Goal: Information Seeking & Learning: Learn about a topic

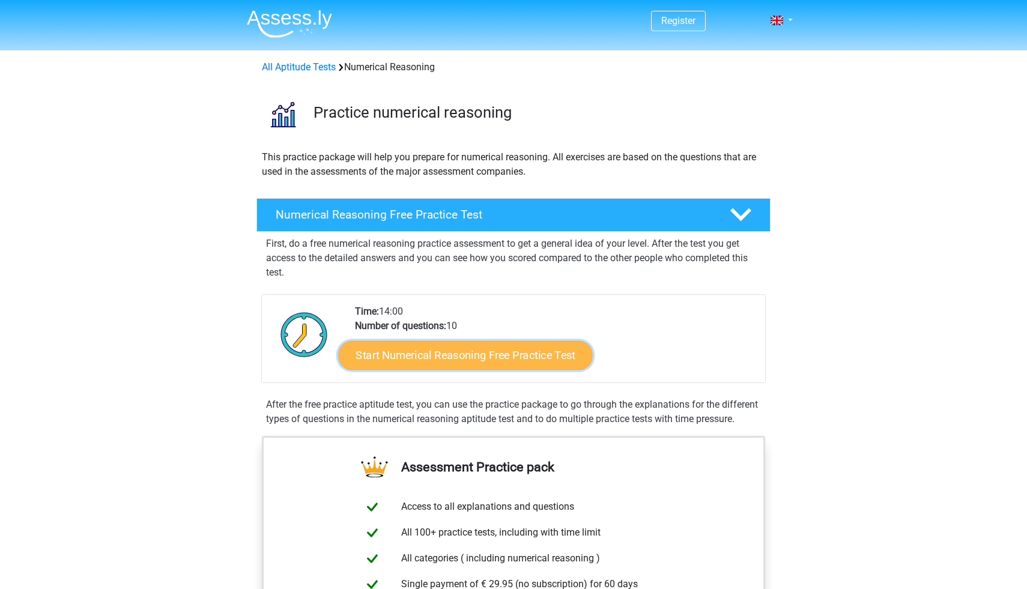
click at [482, 363] on link "Start Numerical Reasoning Free Practice Test" at bounding box center [466, 355] width 254 height 29
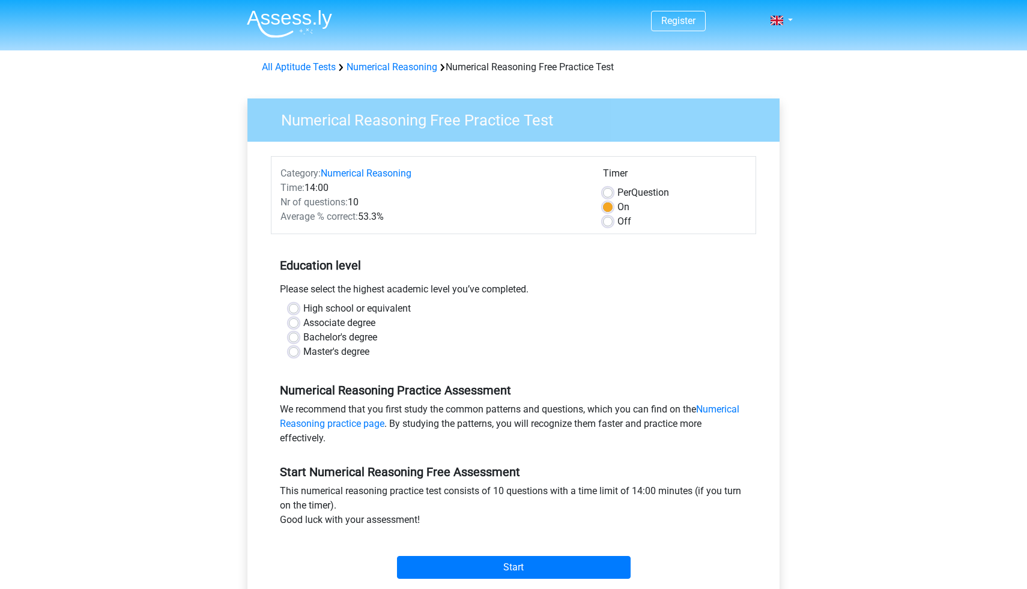
scroll to position [5, 0]
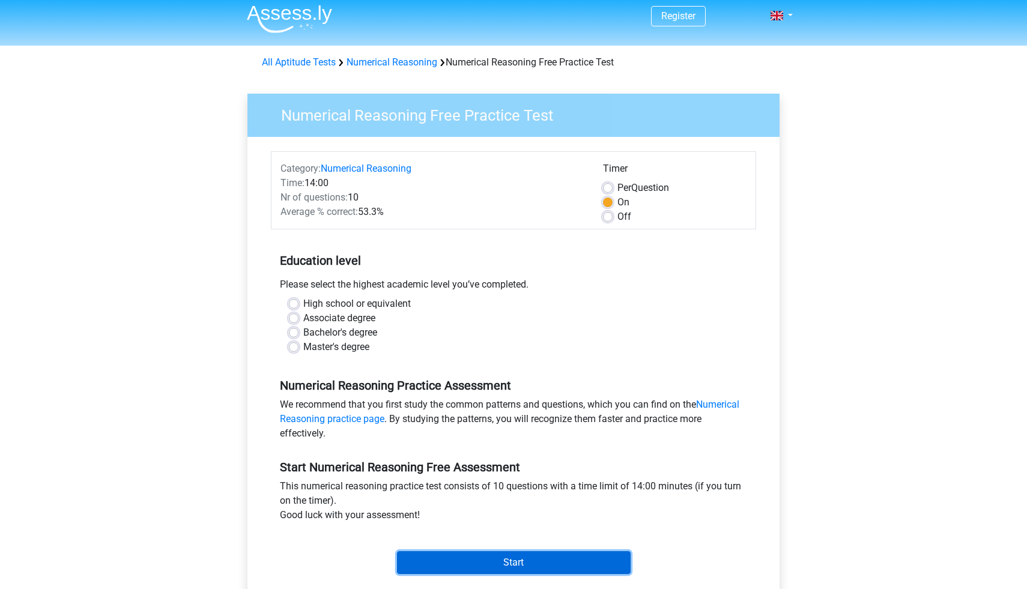
click at [544, 559] on input "Start" at bounding box center [514, 562] width 234 height 23
click at [299, 346] on div "Master's degree" at bounding box center [513, 347] width 449 height 14
click at [303, 305] on label "High school or equivalent" at bounding box center [357, 304] width 108 height 14
click at [295, 305] on input "High school or equivalent" at bounding box center [294, 303] width 10 height 12
radio input "true"
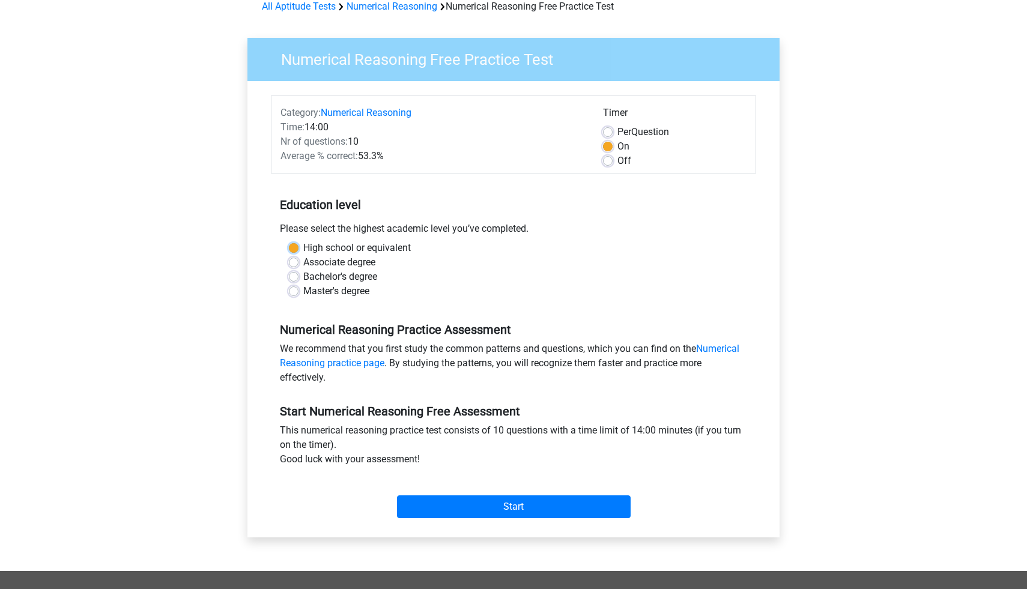
scroll to position [90, 0]
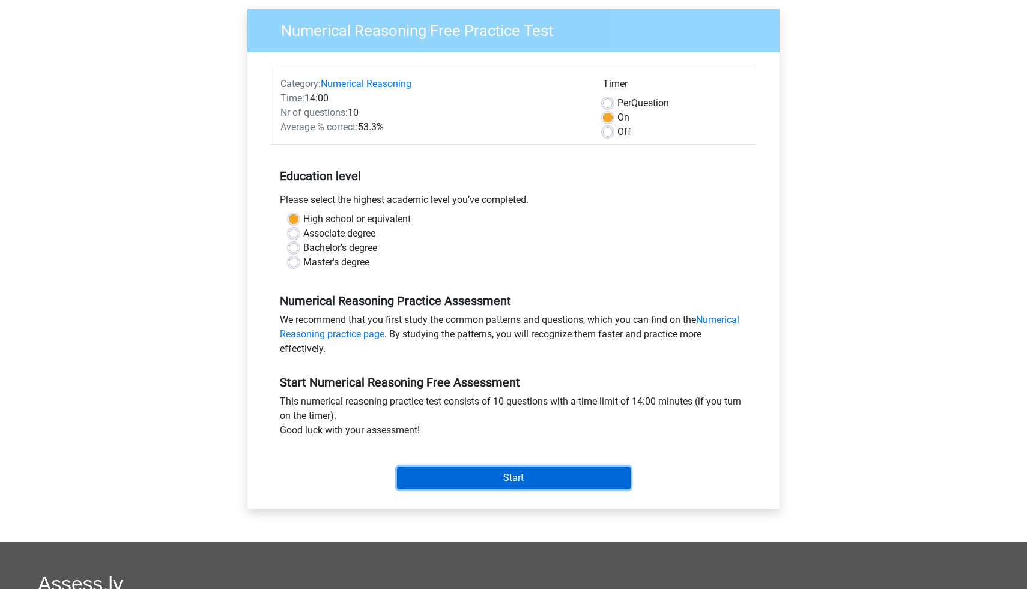
click at [460, 478] on input "Start" at bounding box center [514, 478] width 234 height 23
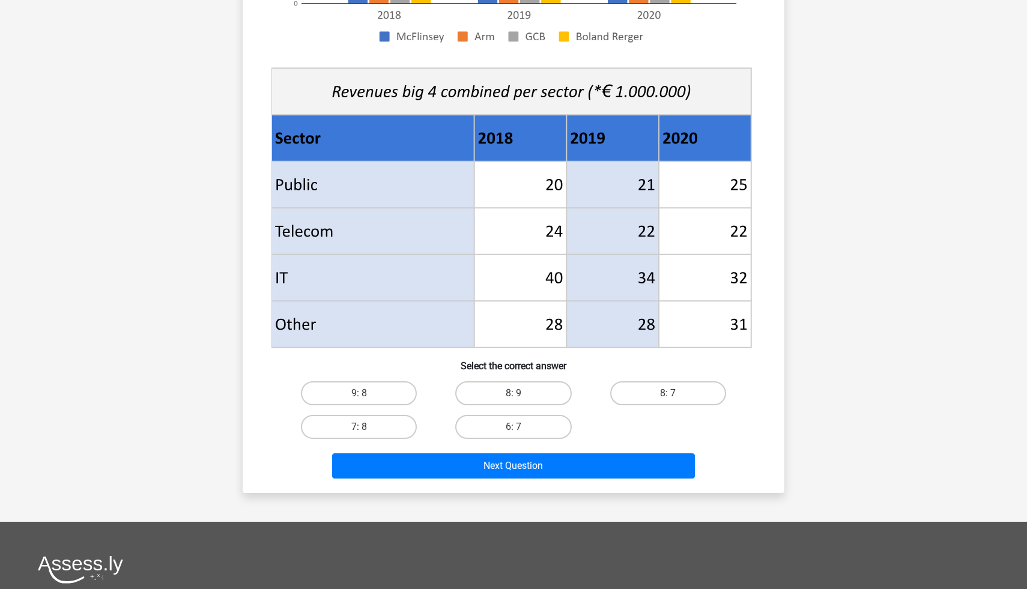
scroll to position [382, 0]
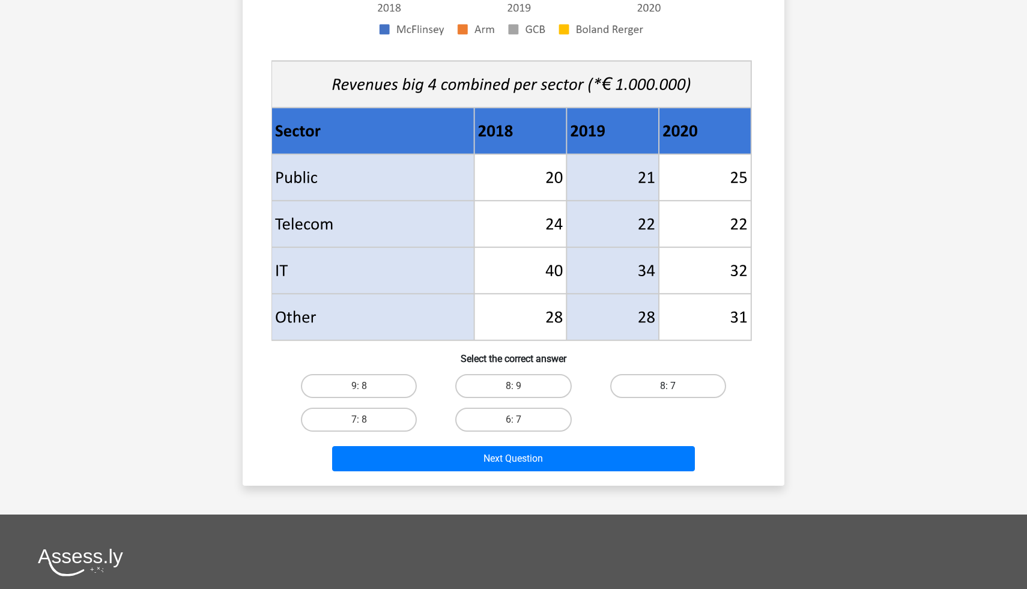
click at [631, 386] on label "8: 7" at bounding box center [668, 386] width 116 height 24
click at [668, 386] on input "8: 7" at bounding box center [672, 390] width 8 height 8
radio input "true"
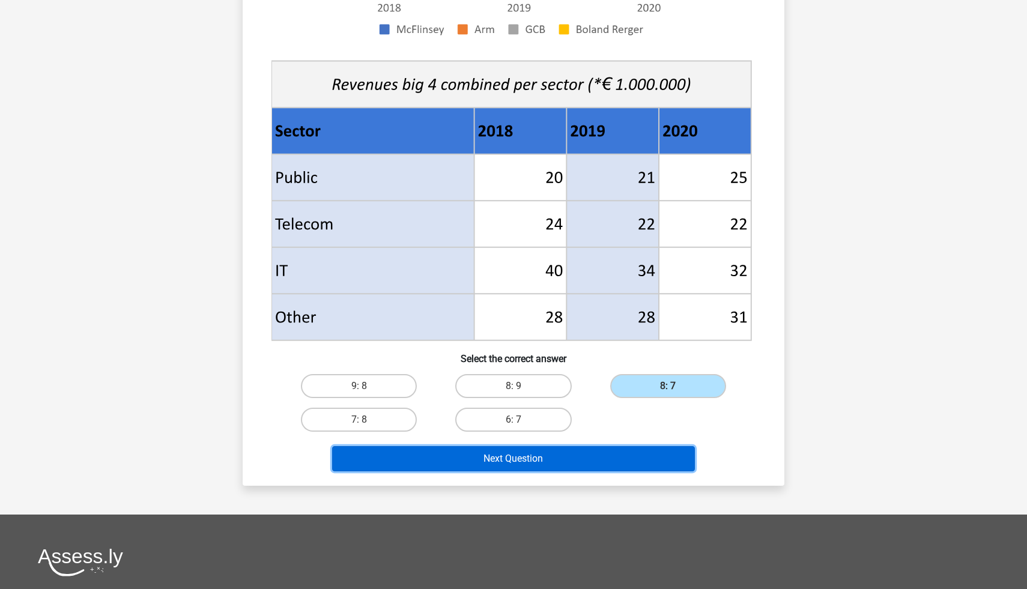
click at [595, 457] on button "Next Question" at bounding box center [513, 458] width 363 height 25
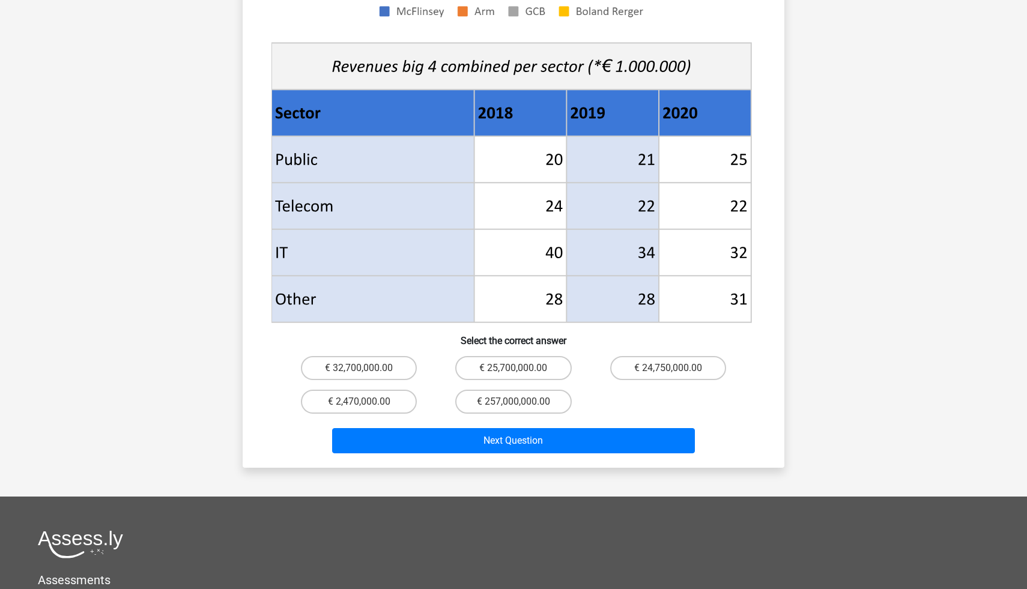
scroll to position [435, 0]
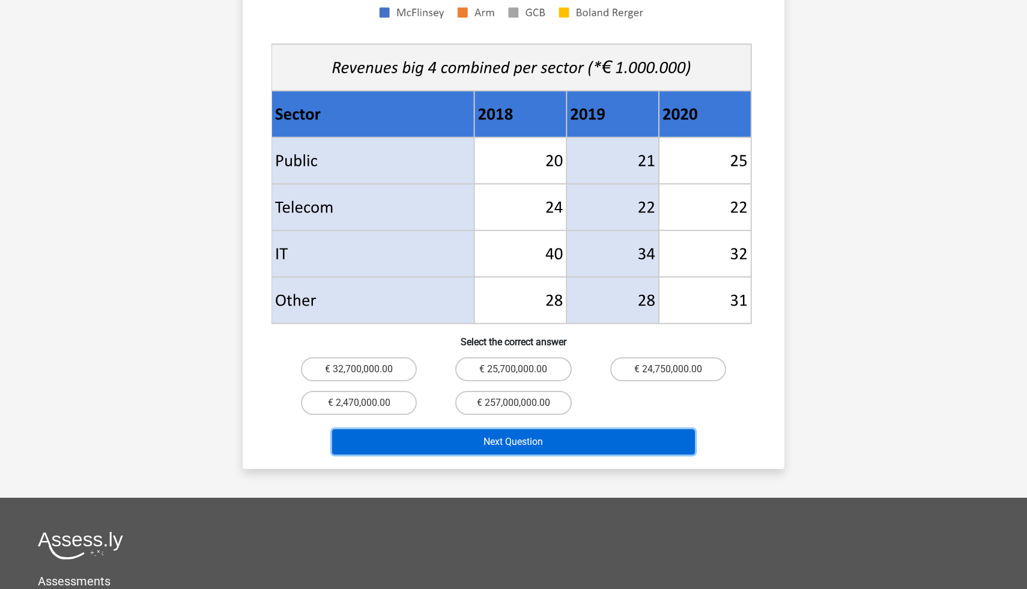
click at [577, 430] on button "Next Question" at bounding box center [513, 442] width 363 height 25
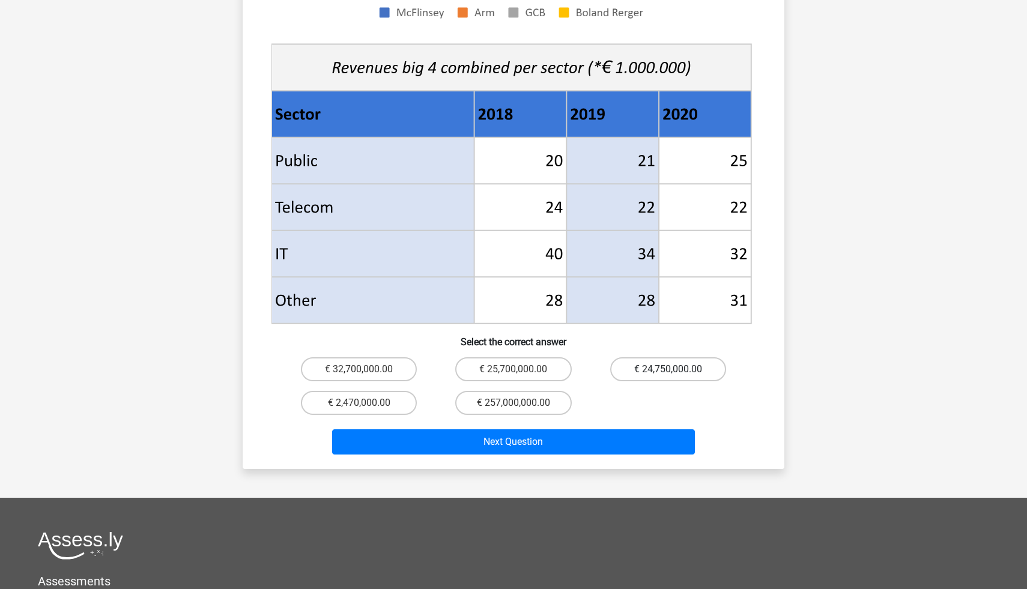
click at [613, 357] on label "€ 24,750,000.00" at bounding box center [668, 369] width 116 height 24
click at [668, 369] on input "€ 24,750,000.00" at bounding box center [672, 373] width 8 height 8
radio input "true"
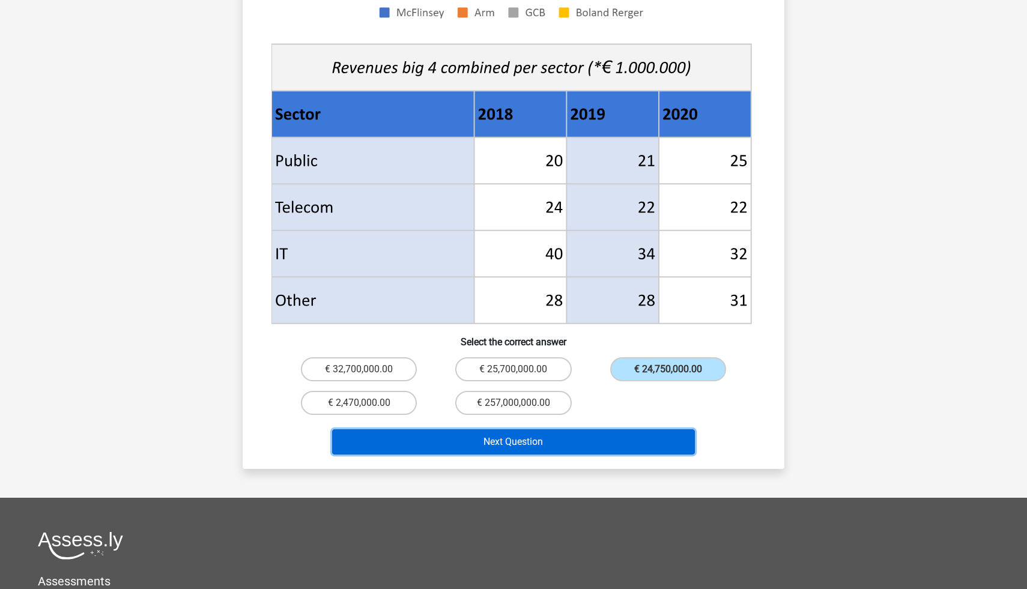
click at [548, 430] on button "Next Question" at bounding box center [513, 442] width 363 height 25
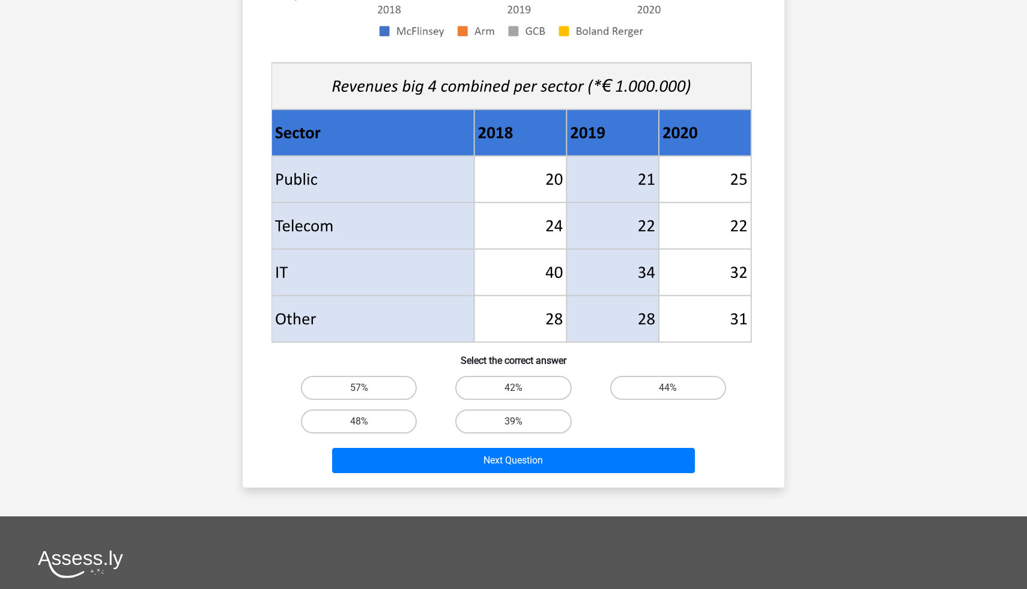
scroll to position [381, 0]
click at [387, 417] on label "48%" at bounding box center [359, 421] width 116 height 24
click at [367, 421] on input "48%" at bounding box center [363, 425] width 8 height 8
radio input "true"
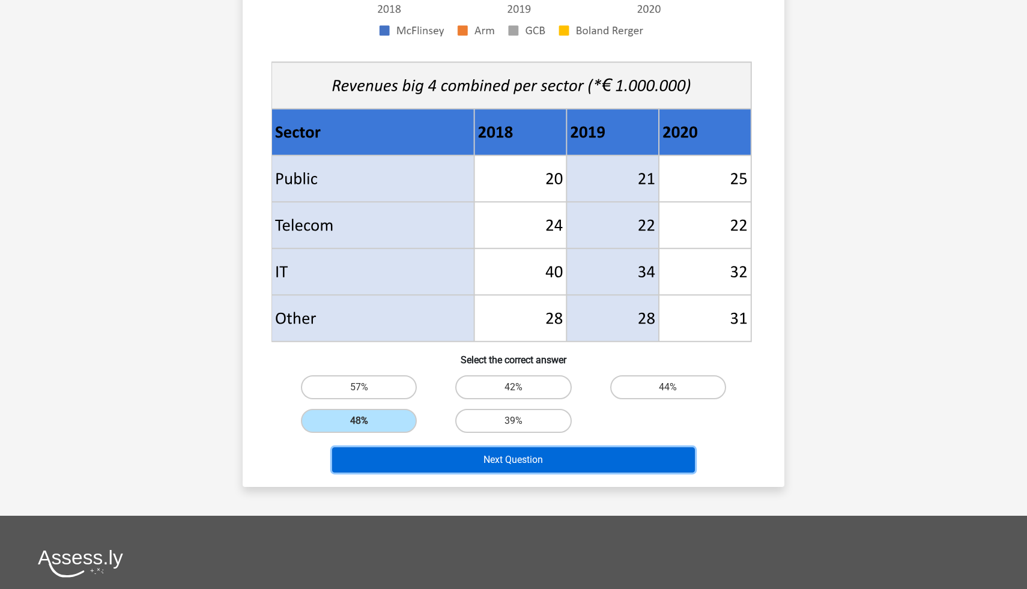
click at [418, 455] on button "Next Question" at bounding box center [513, 460] width 363 height 25
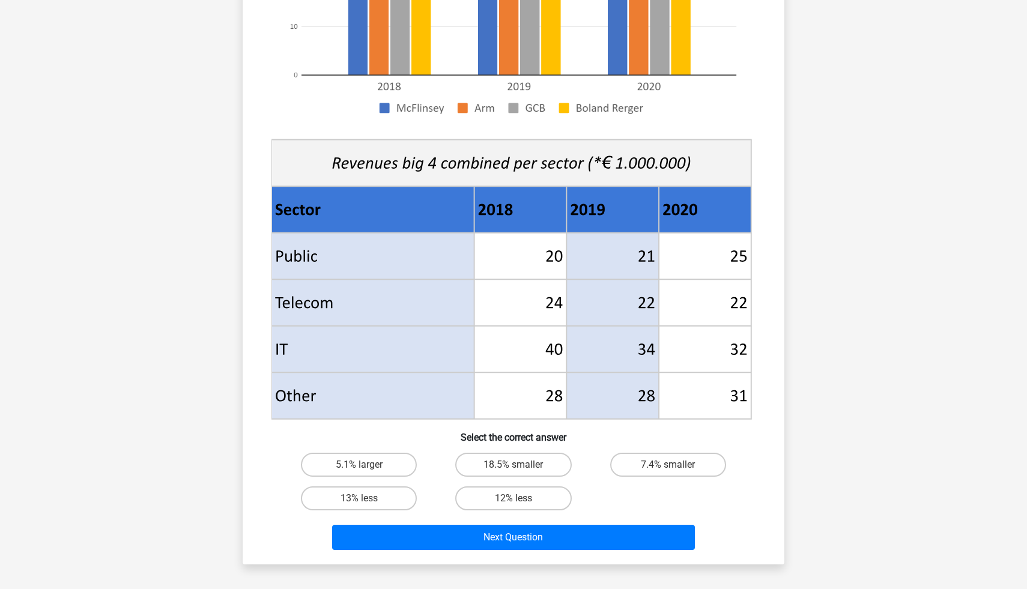
scroll to position [333, 0]
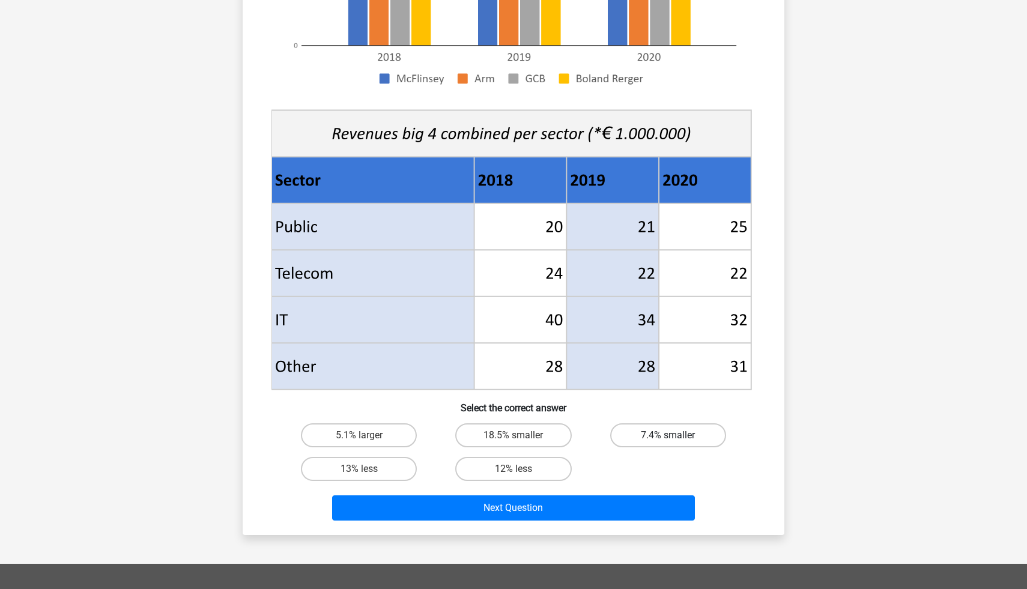
click at [640, 440] on label "7.4% smaller" at bounding box center [668, 436] width 116 height 24
click at [668, 440] on input "7.4% smaller" at bounding box center [672, 440] width 8 height 8
radio input "true"
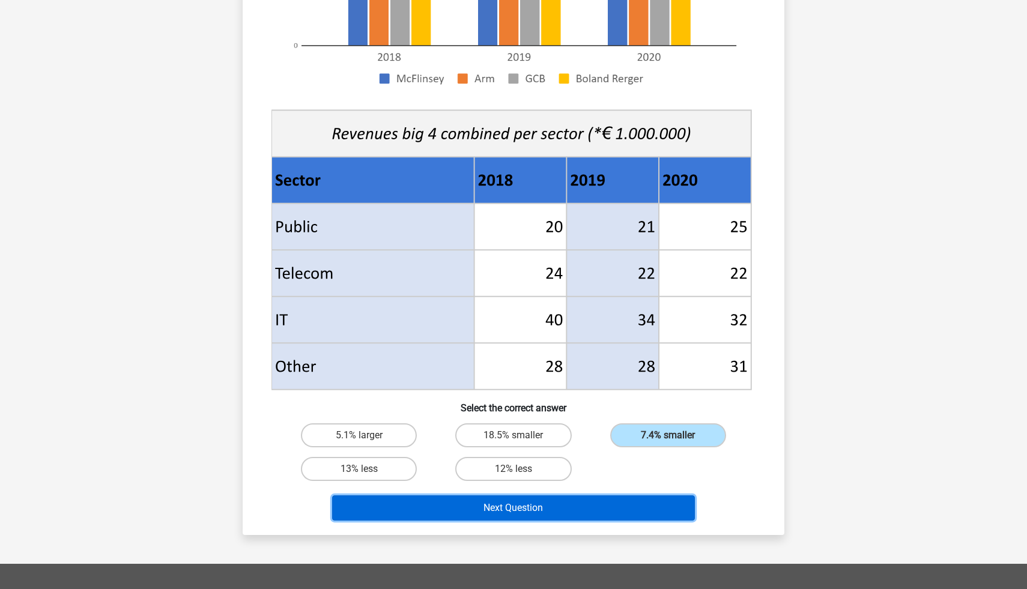
click at [609, 510] on button "Next Question" at bounding box center [513, 508] width 363 height 25
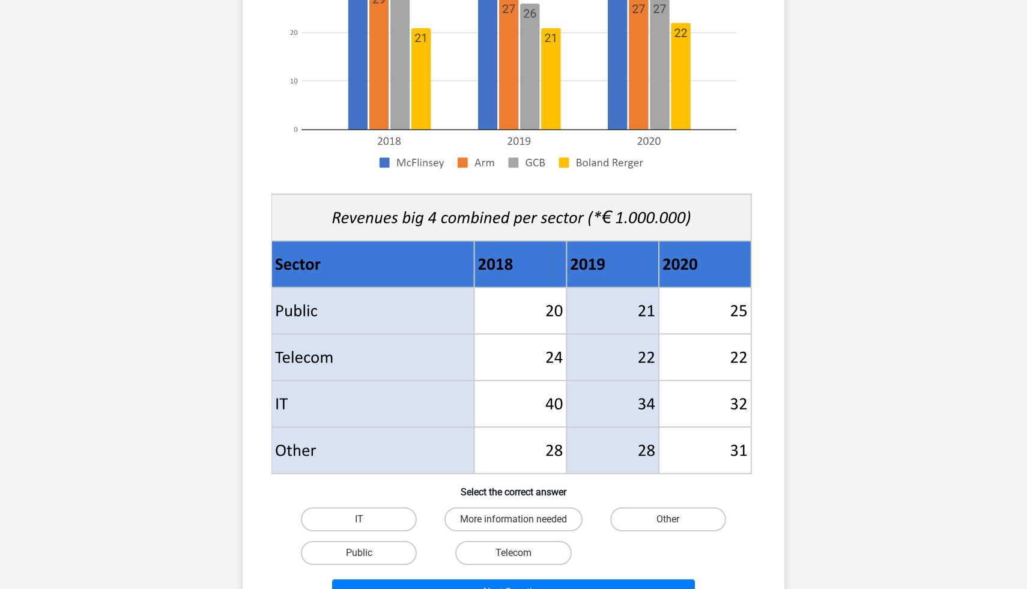
scroll to position [266, 0]
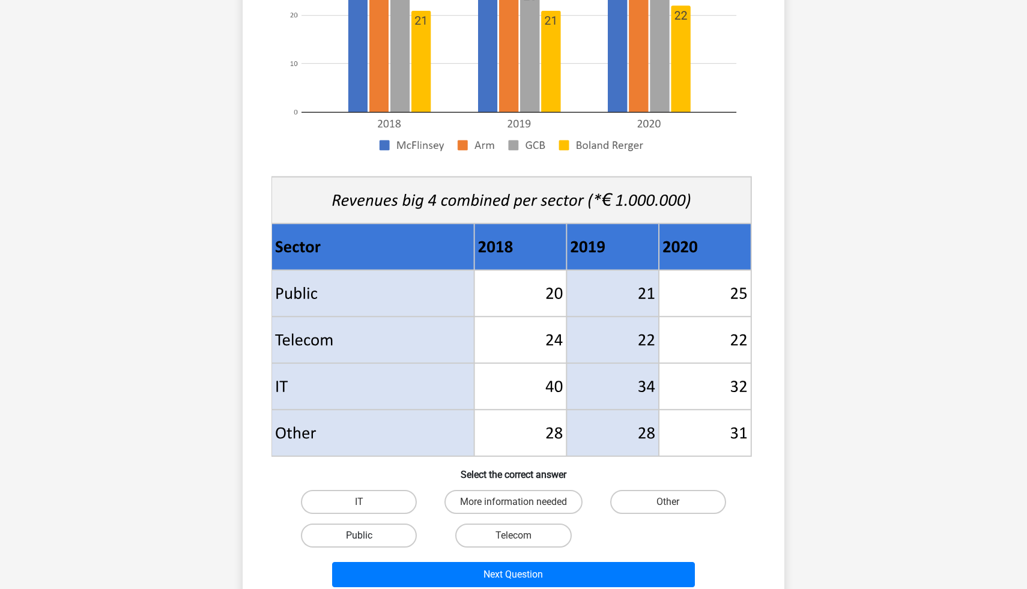
click at [372, 531] on label "Public" at bounding box center [359, 536] width 116 height 24
click at [367, 536] on input "Public" at bounding box center [363, 540] width 8 height 8
radio input "true"
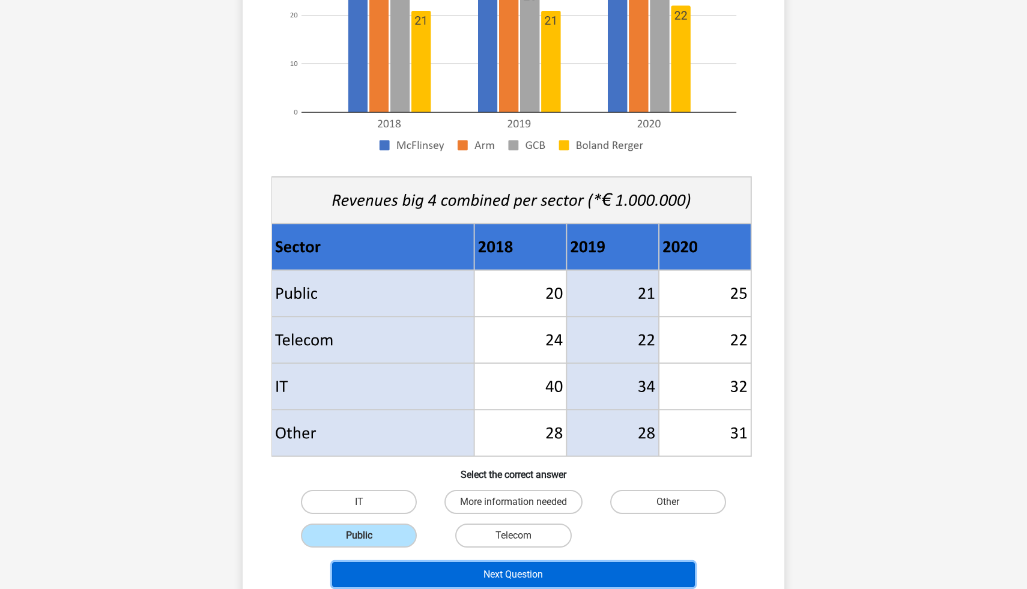
click at [476, 575] on button "Next Question" at bounding box center [513, 574] width 363 height 25
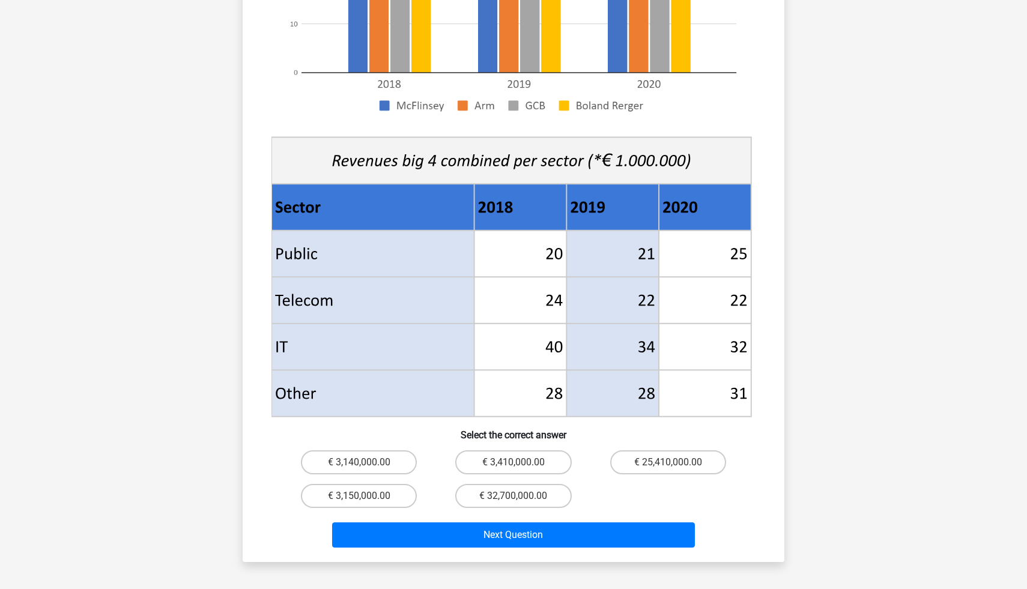
scroll to position [323, 0]
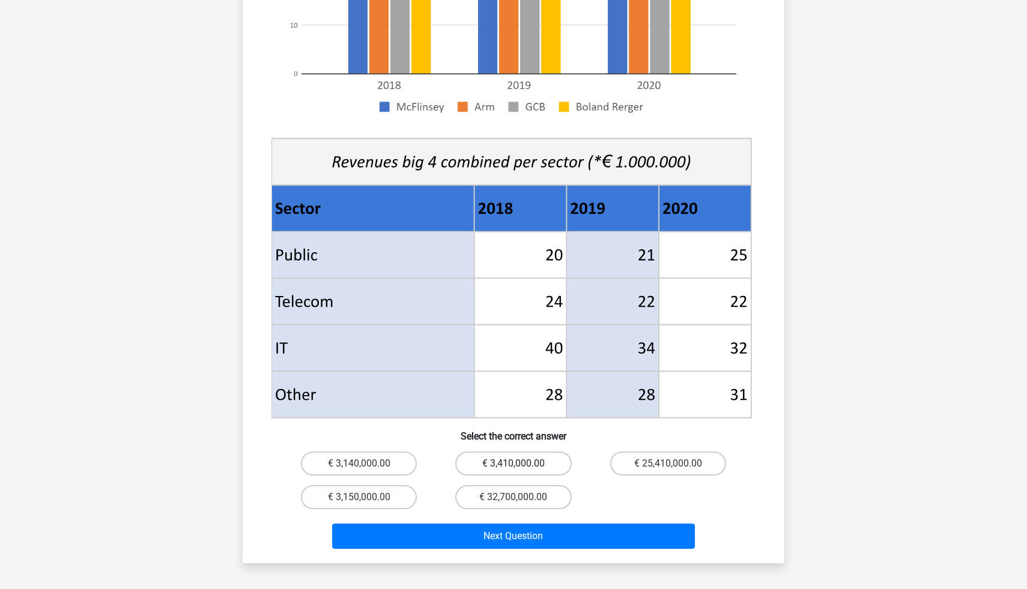
click at [539, 452] on label "€ 3,410,000.00" at bounding box center [513, 464] width 116 height 24
click at [521, 464] on input "€ 3,410,000.00" at bounding box center [518, 468] width 8 height 8
radio input "true"
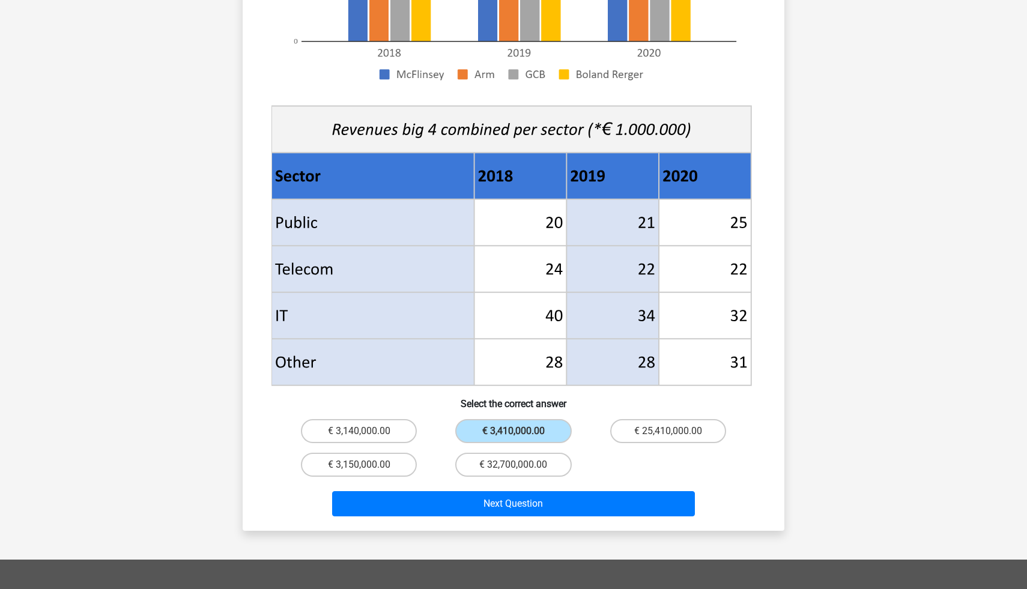
scroll to position [422, 0]
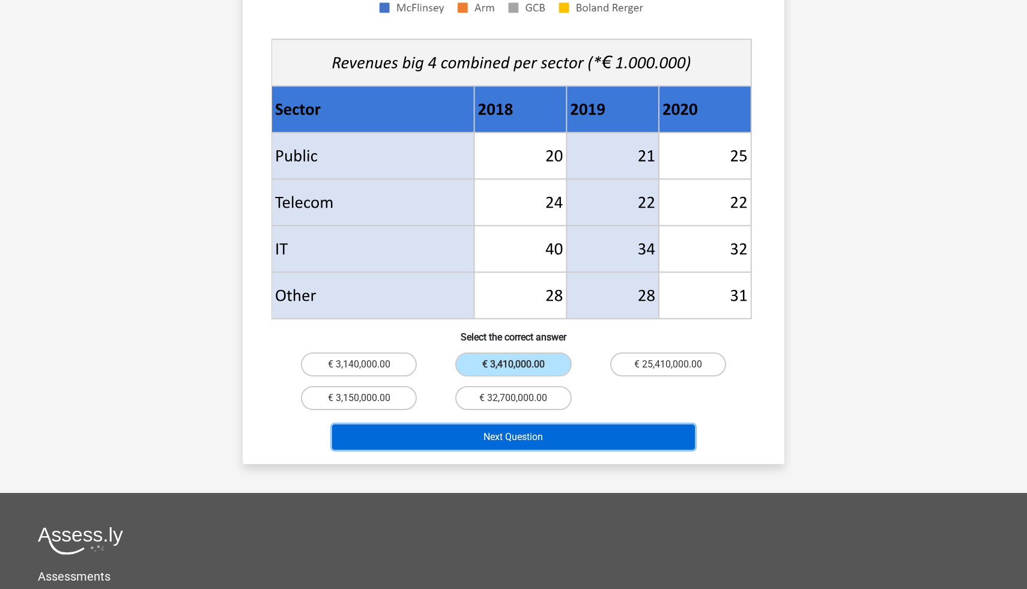
click at [589, 425] on button "Next Question" at bounding box center [513, 437] width 363 height 25
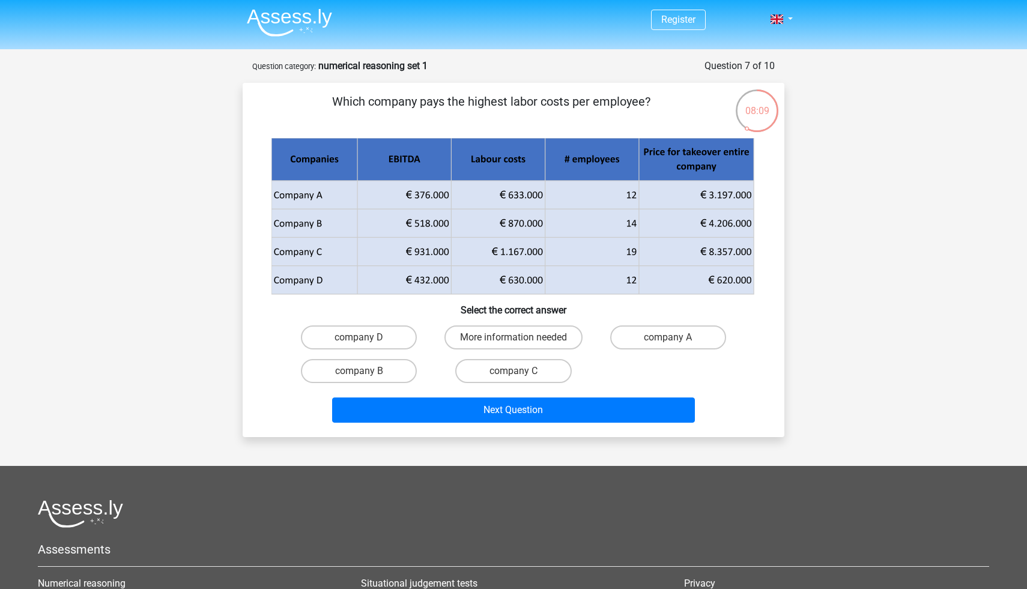
scroll to position [0, 0]
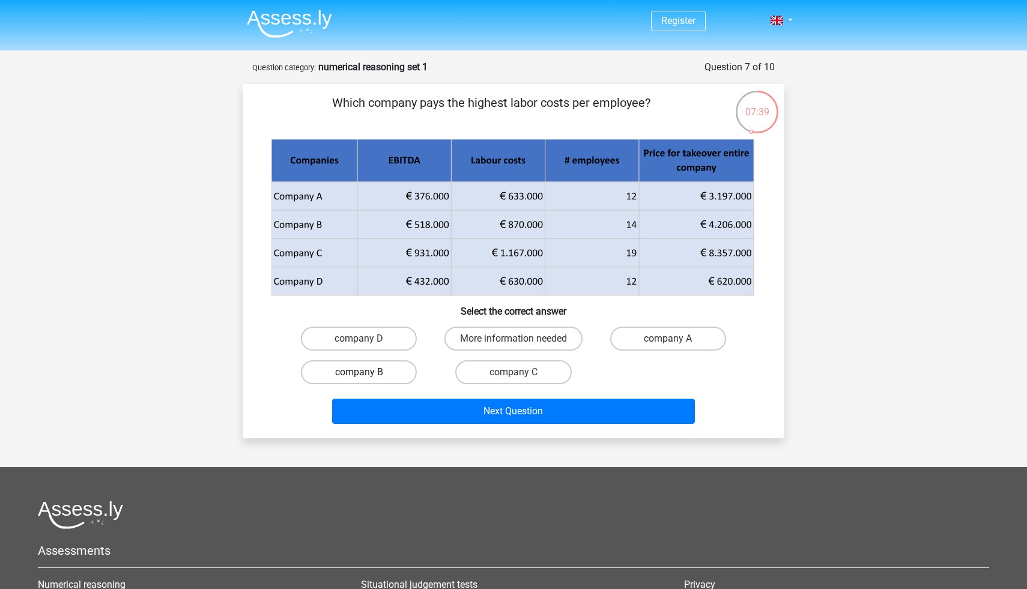
click at [375, 372] on label "company B" at bounding box center [359, 372] width 116 height 24
click at [367, 372] on input "company B" at bounding box center [363, 376] width 8 height 8
radio input "true"
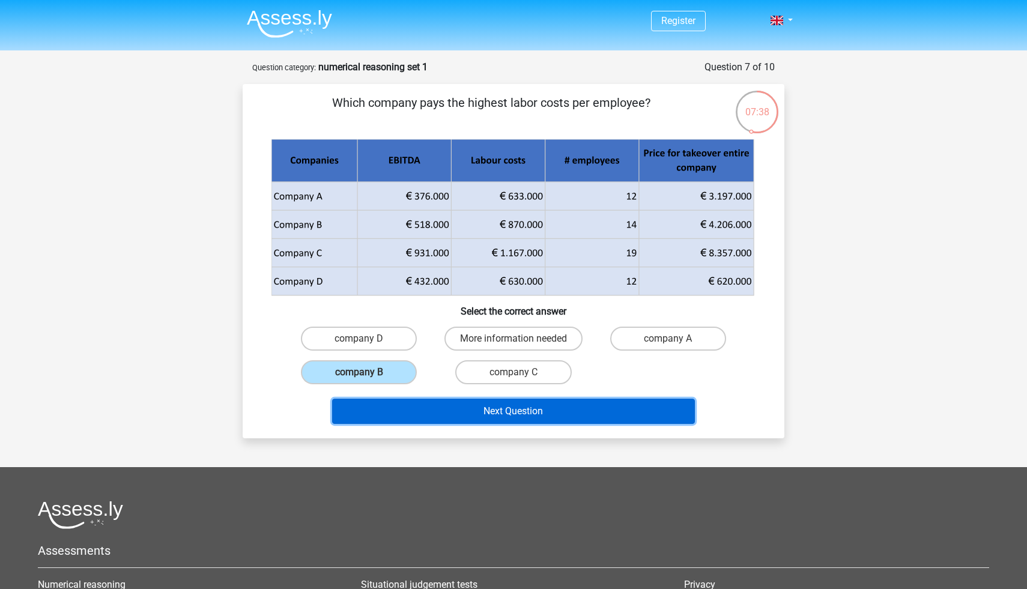
click at [486, 419] on button "Next Question" at bounding box center [513, 411] width 363 height 25
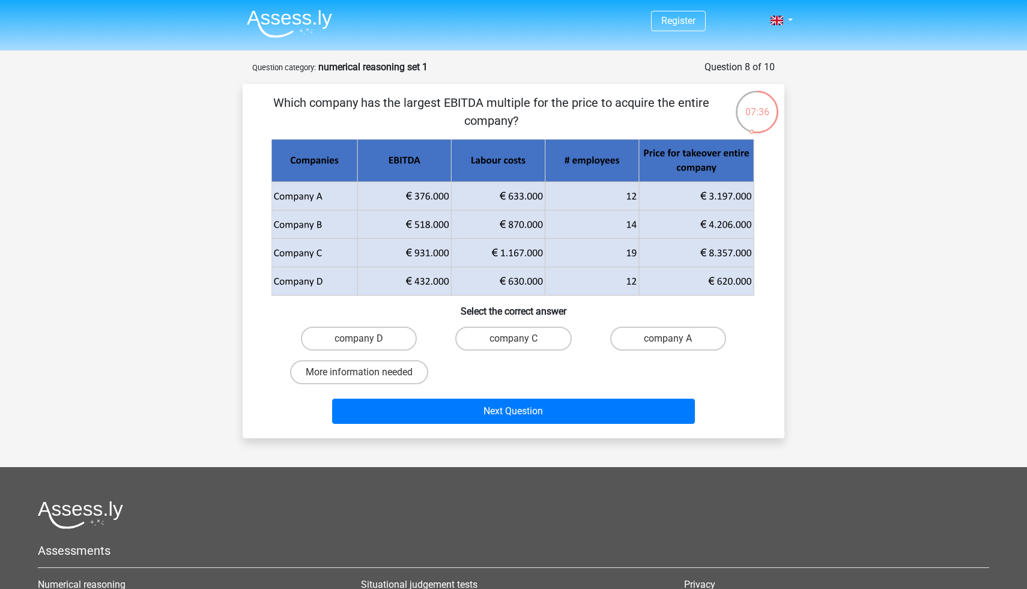
scroll to position [2, 0]
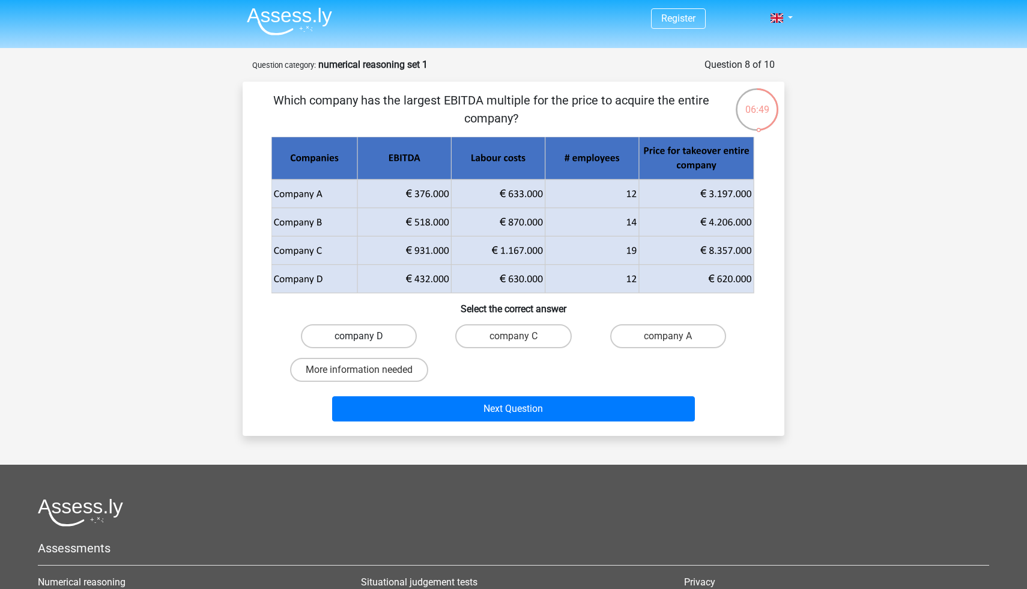
click at [400, 336] on label "company D" at bounding box center [359, 336] width 116 height 24
click at [367, 336] on input "company D" at bounding box center [363, 340] width 8 height 8
radio input "true"
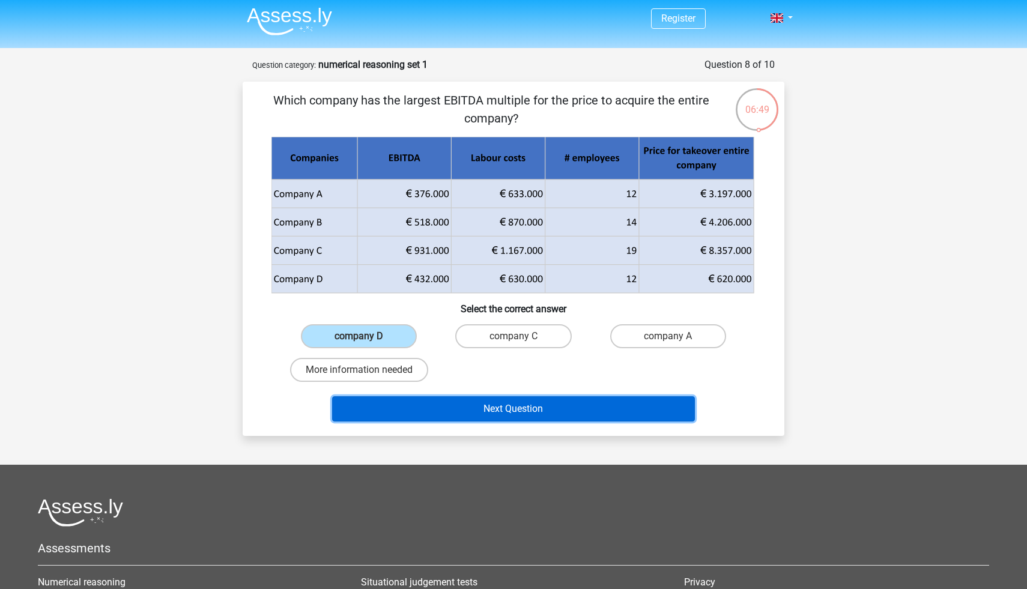
click at [502, 408] on button "Next Question" at bounding box center [513, 408] width 363 height 25
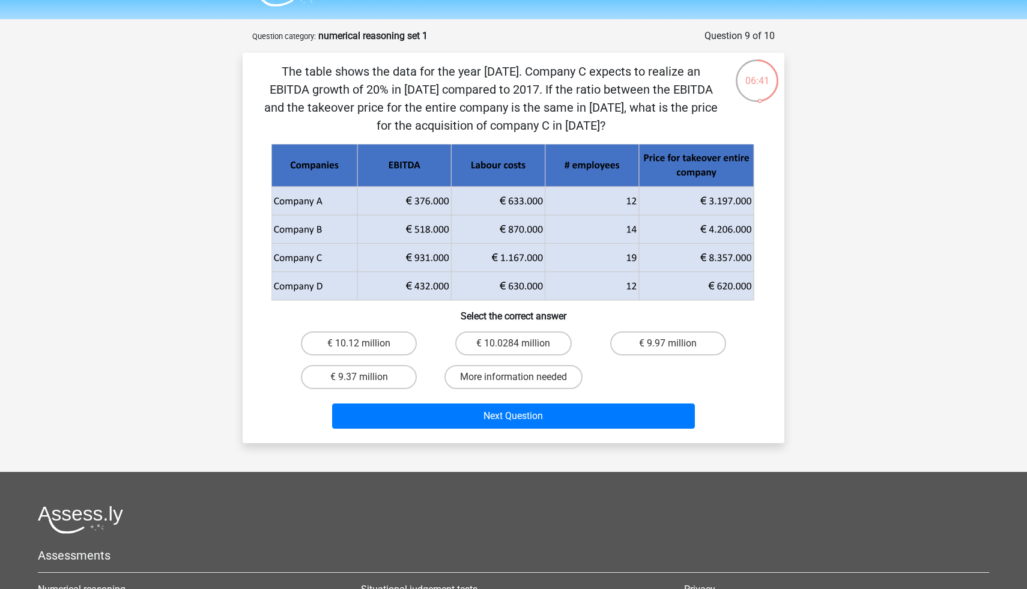
scroll to position [29, 0]
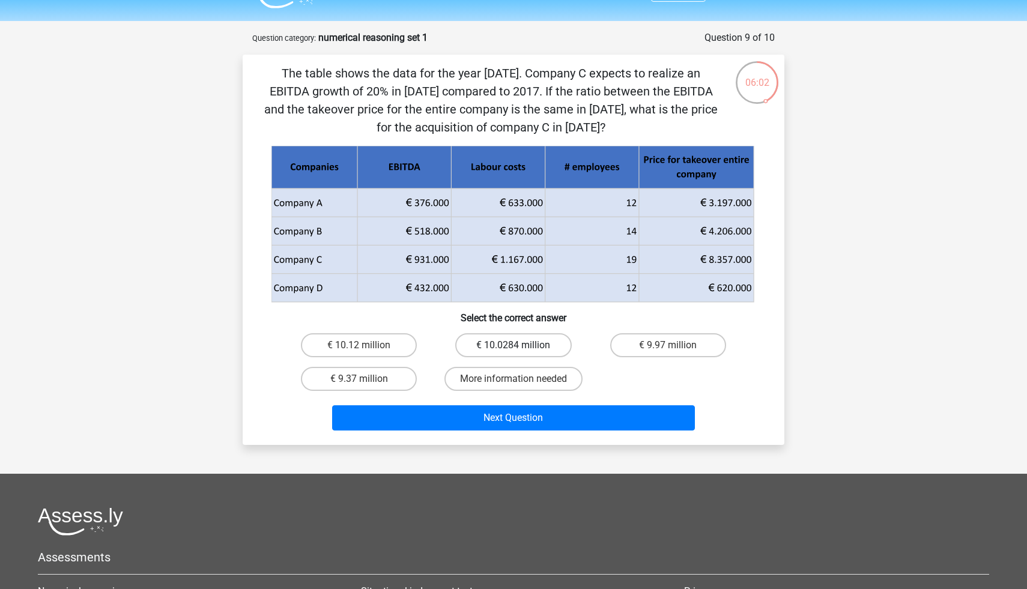
click at [550, 341] on label "€ 10.0284 million" at bounding box center [513, 345] width 116 height 24
click at [521, 345] on input "€ 10.0284 million" at bounding box center [518, 349] width 8 height 8
radio input "true"
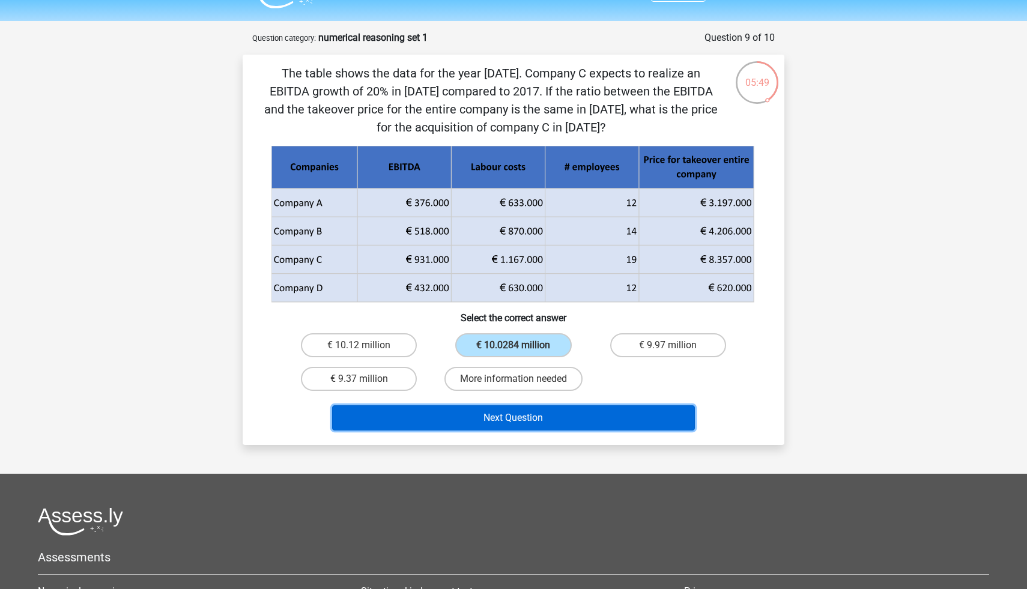
click at [568, 411] on button "Next Question" at bounding box center [513, 417] width 363 height 25
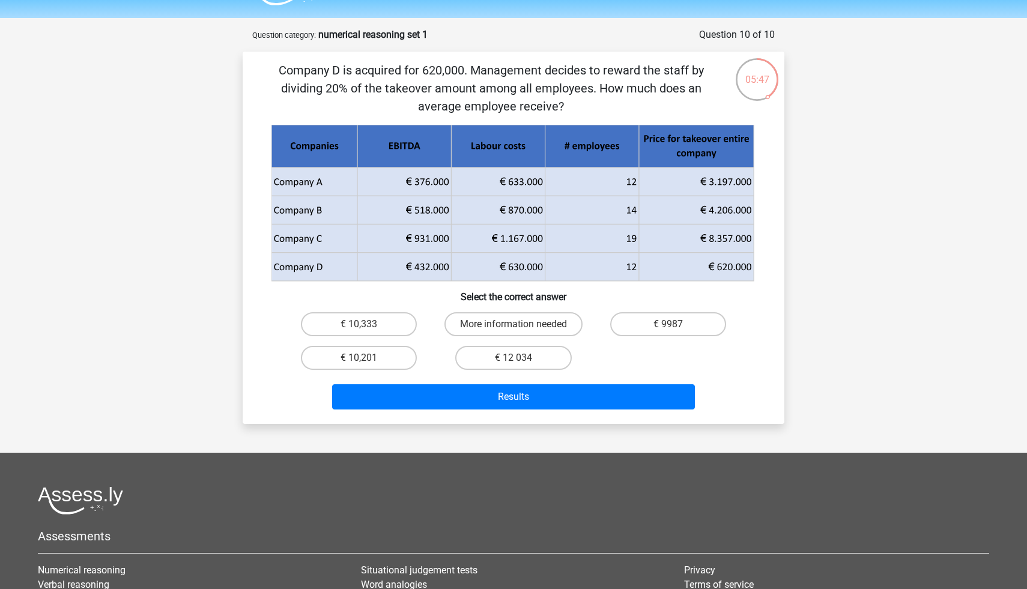
scroll to position [29, 0]
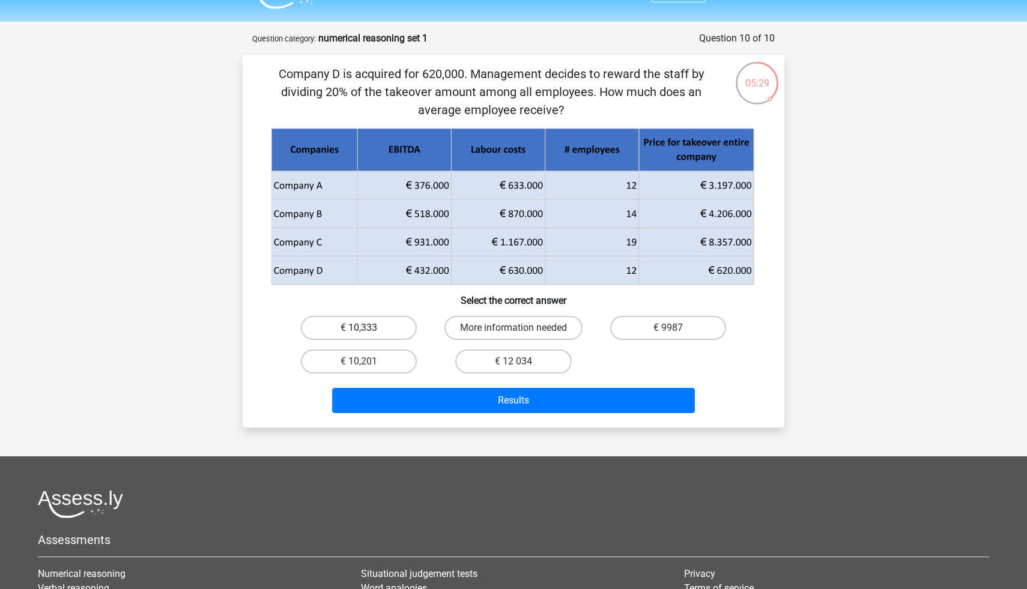
click at [359, 327] on label "€ 10,333" at bounding box center [359, 328] width 116 height 24
click at [359, 328] on input "€ 10,333" at bounding box center [363, 332] width 8 height 8
radio input "true"
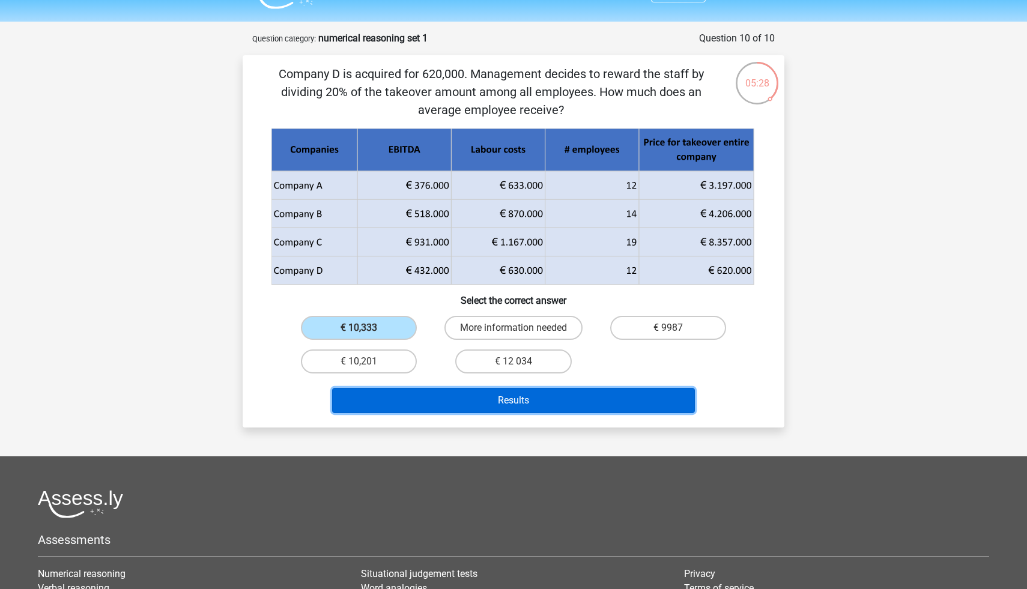
click at [496, 396] on button "Results" at bounding box center [513, 400] width 363 height 25
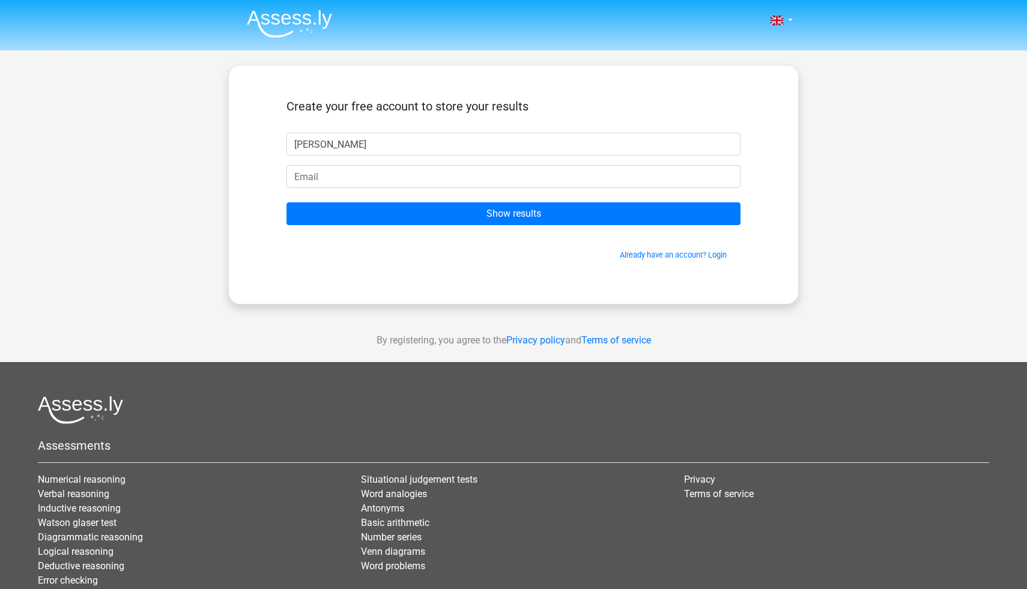
type input "Saul"
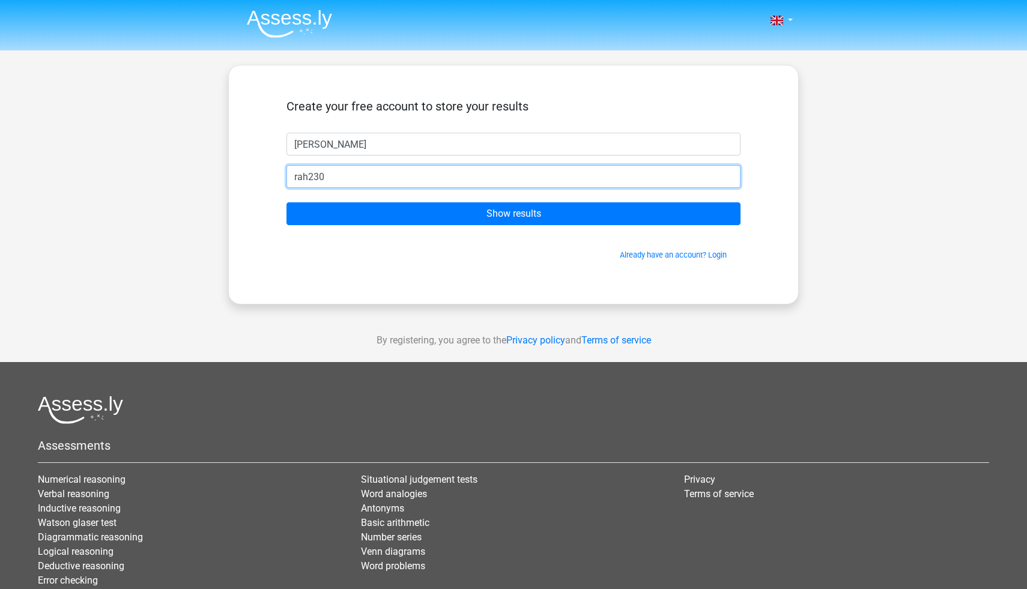
type input "rah2309@hotmail.com"
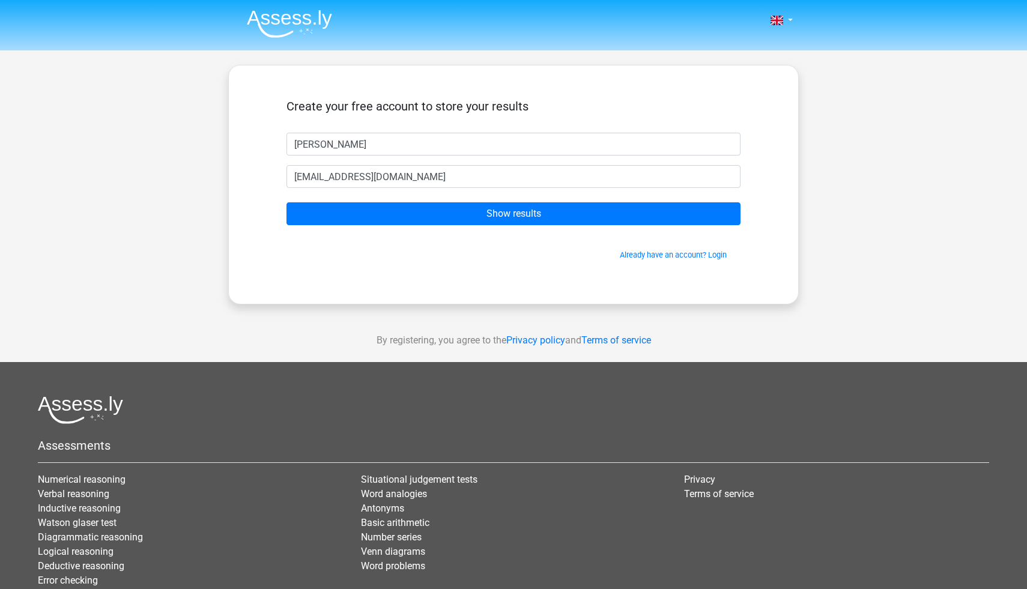
click at [538, 226] on form "Create your free account to store your results Saul rah2309@hotmail.com Show re…" at bounding box center [514, 180] width 454 height 162
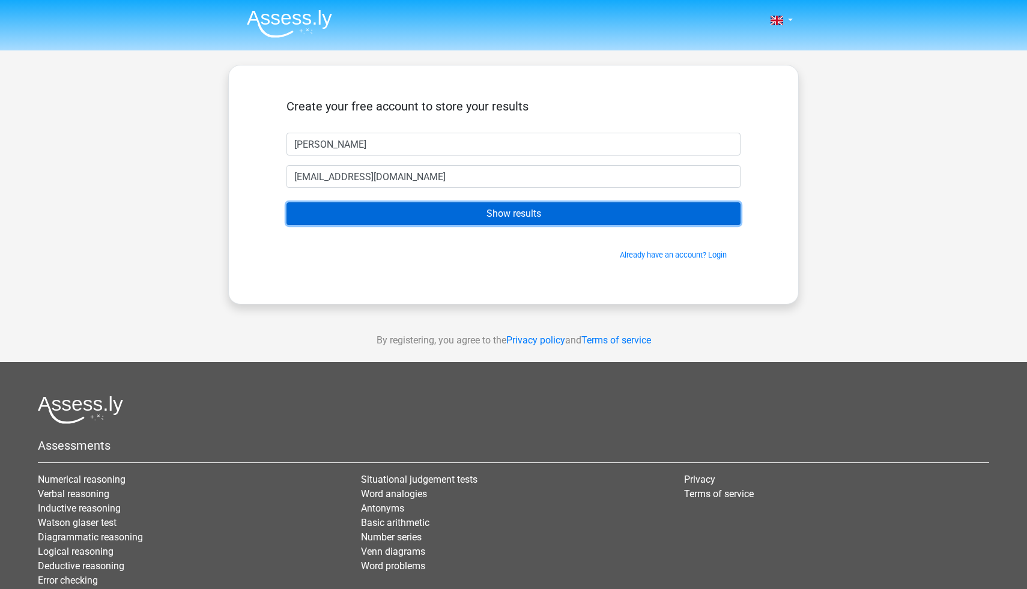
click at [536, 219] on input "Show results" at bounding box center [514, 213] width 454 height 23
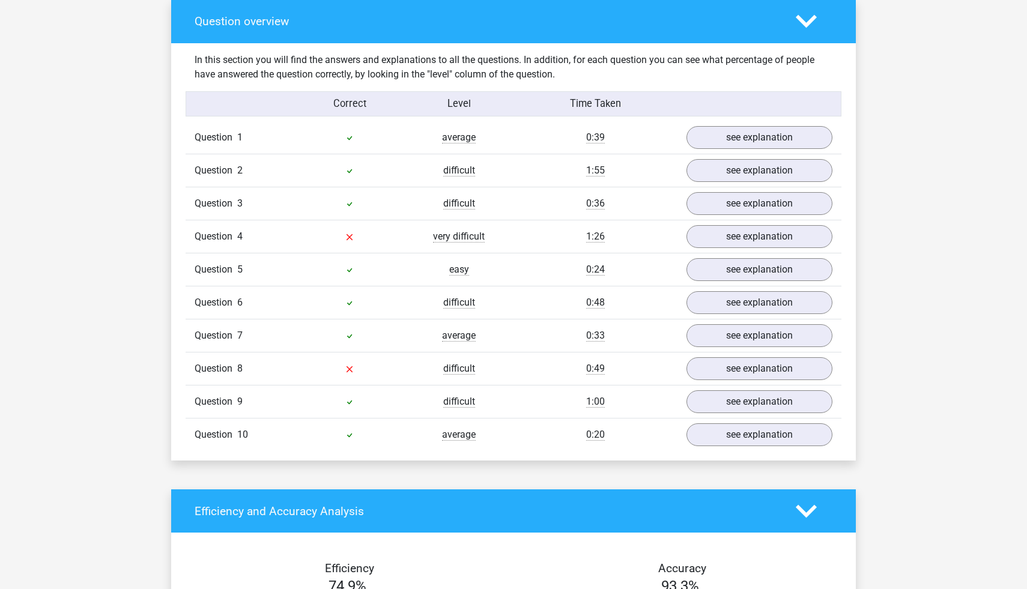
scroll to position [906, 0]
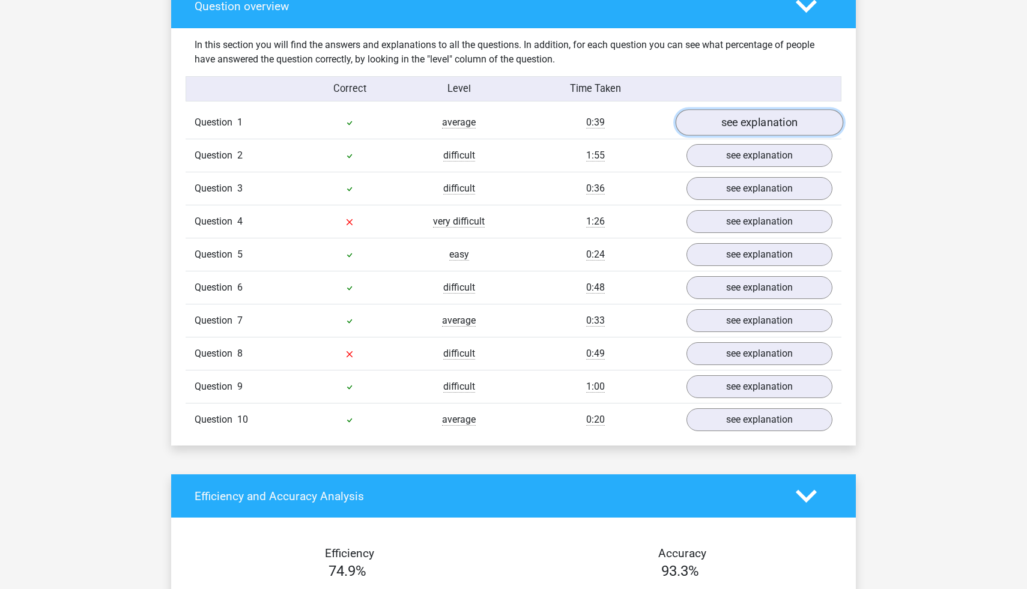
click at [713, 124] on link "see explanation" at bounding box center [760, 122] width 168 height 26
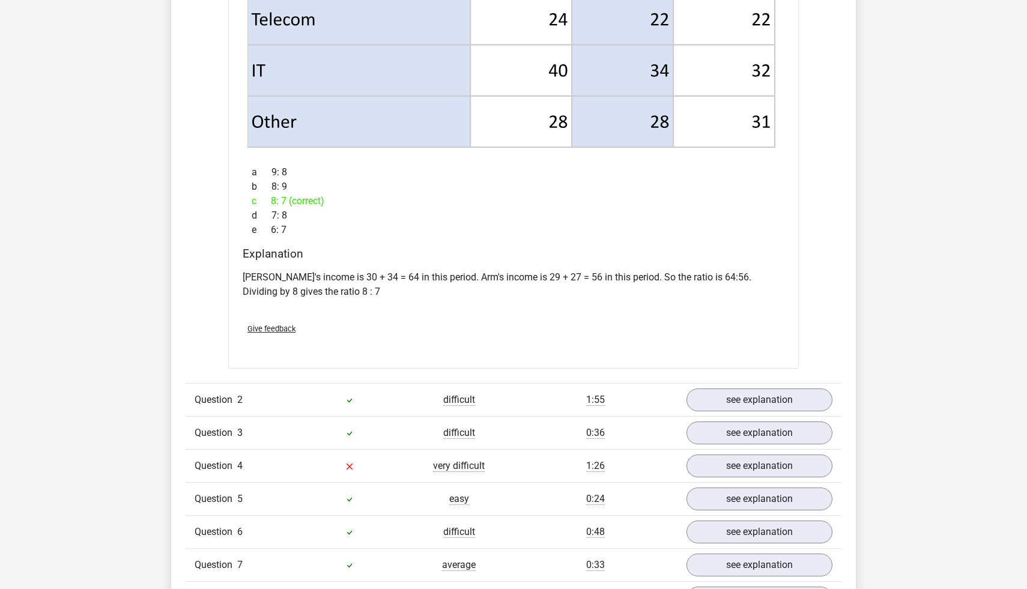
scroll to position [1648, 0]
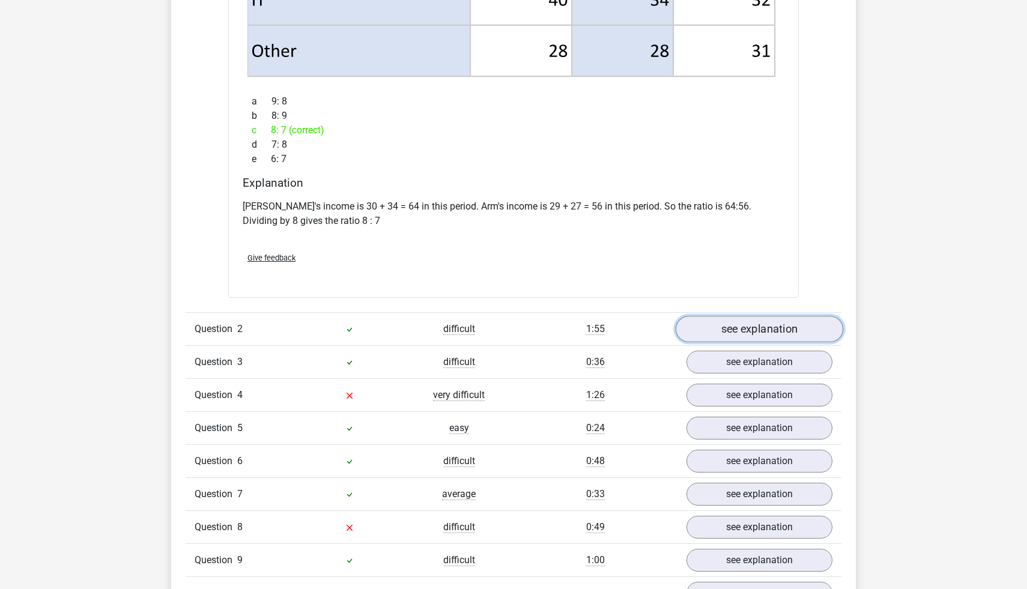
click at [718, 336] on link "see explanation" at bounding box center [760, 329] width 168 height 26
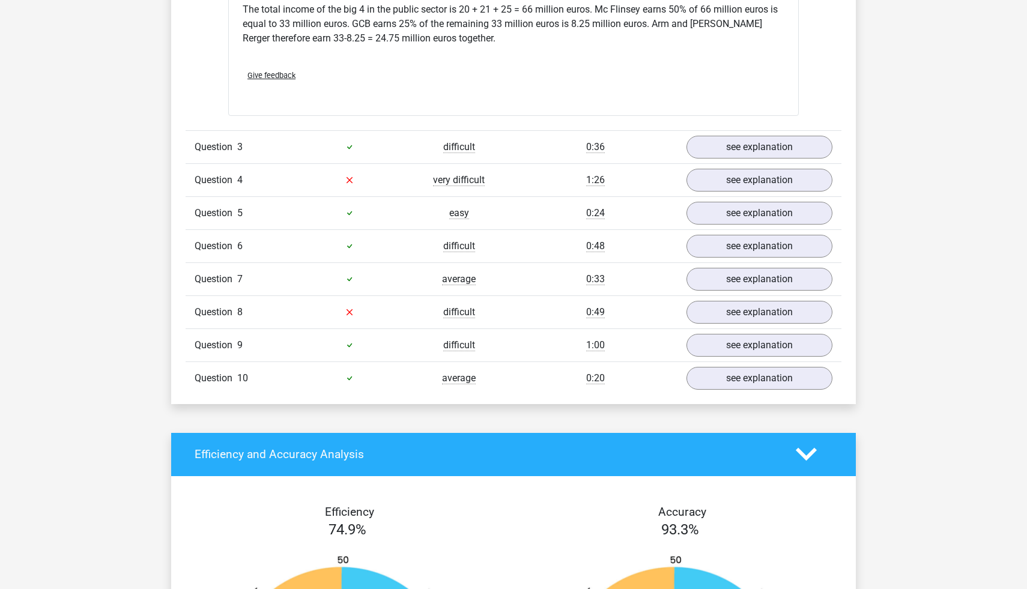
scroll to position [2825, 0]
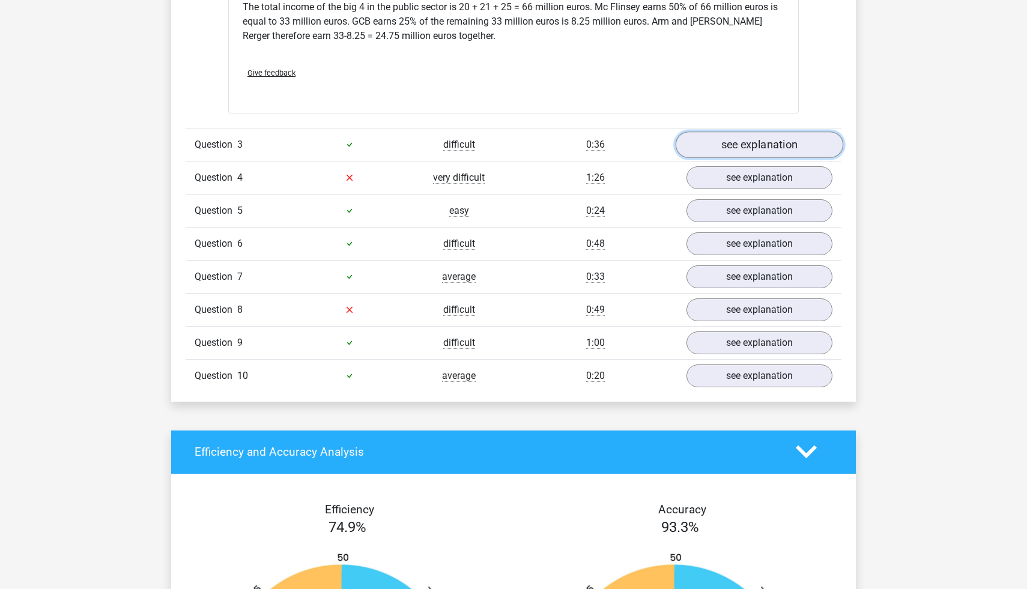
click at [820, 132] on link "see explanation" at bounding box center [760, 145] width 168 height 26
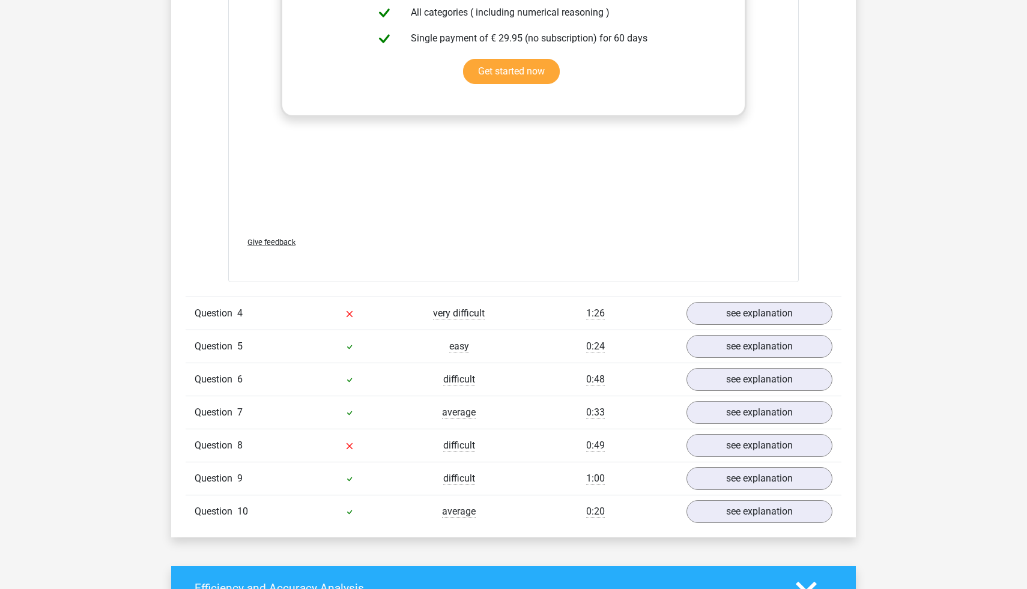
scroll to position [3943, 0]
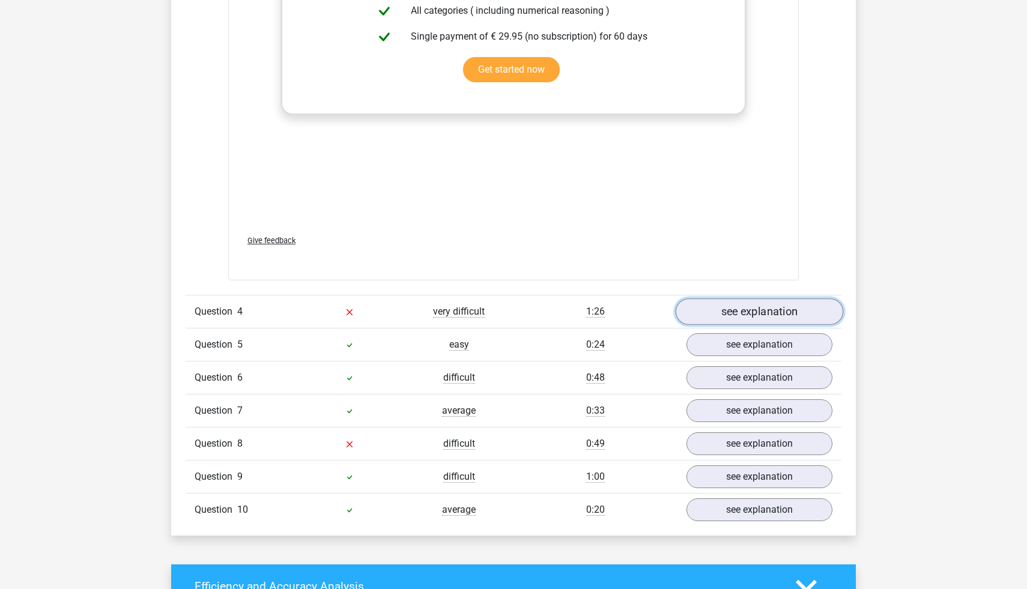
click at [770, 299] on link "see explanation" at bounding box center [760, 312] width 168 height 26
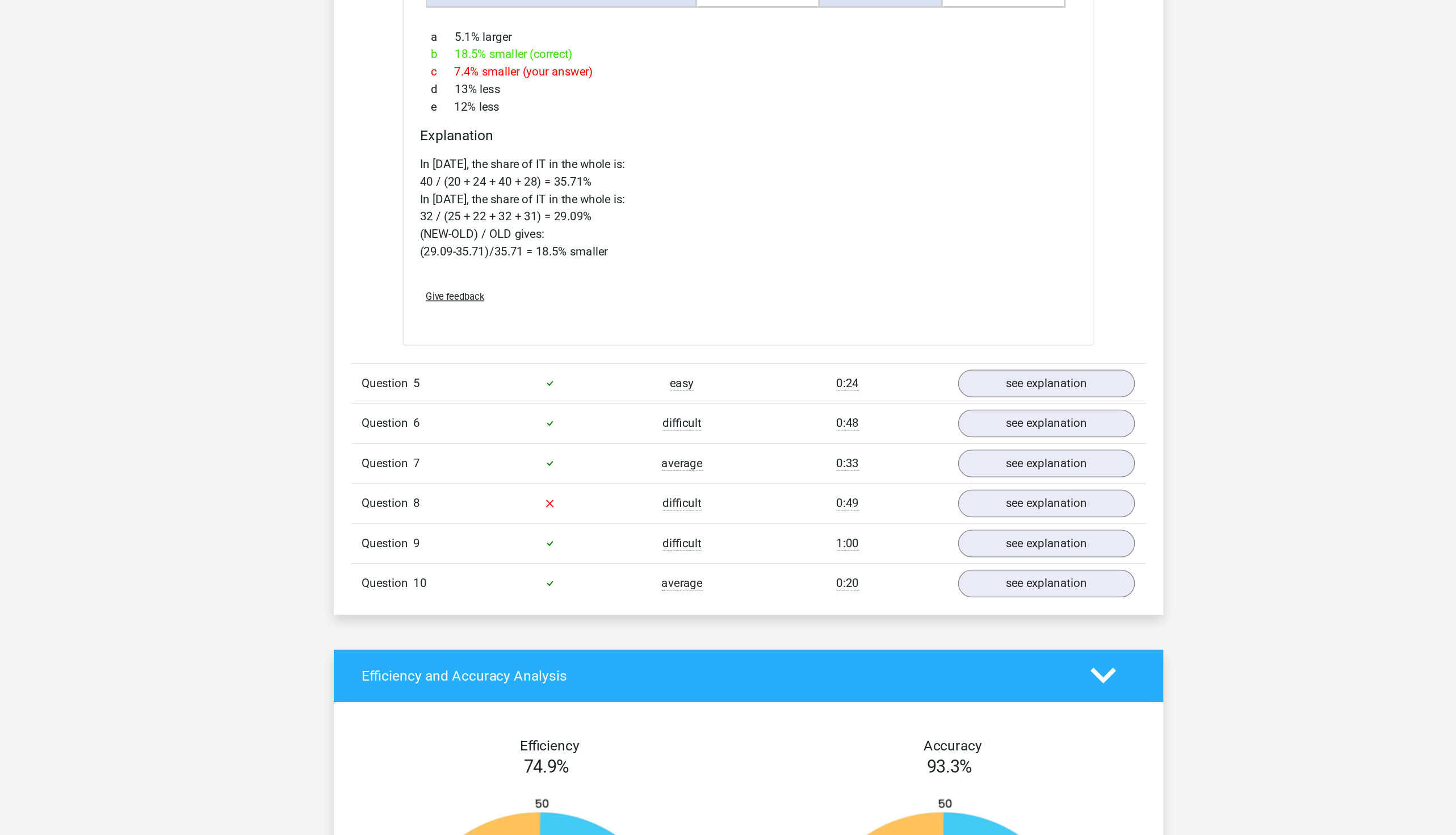
scroll to position [4496, 0]
click at [899, 469] on link "see explanation" at bounding box center [960, 481] width 159 height 25
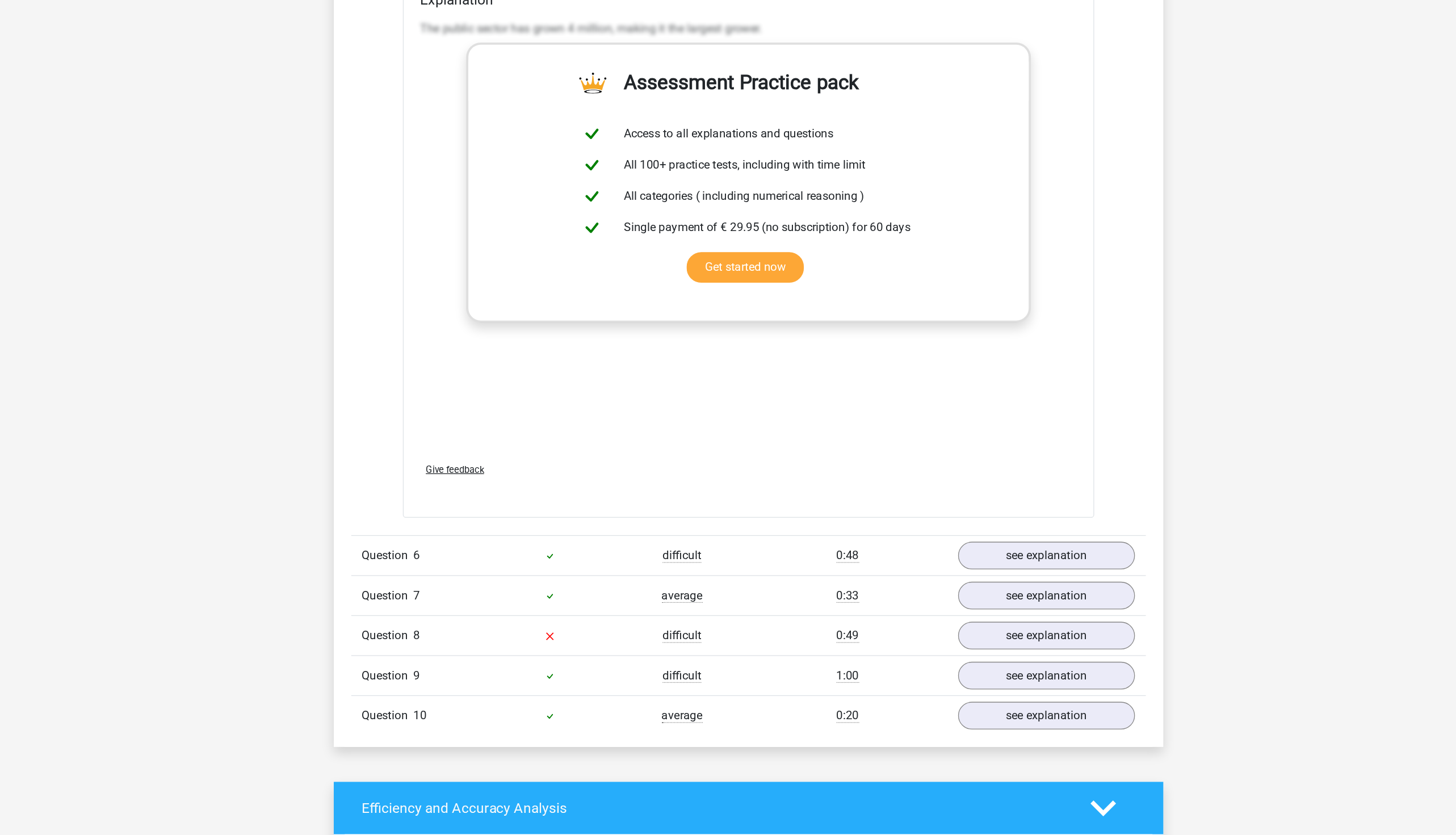
scroll to position [5579, 0]
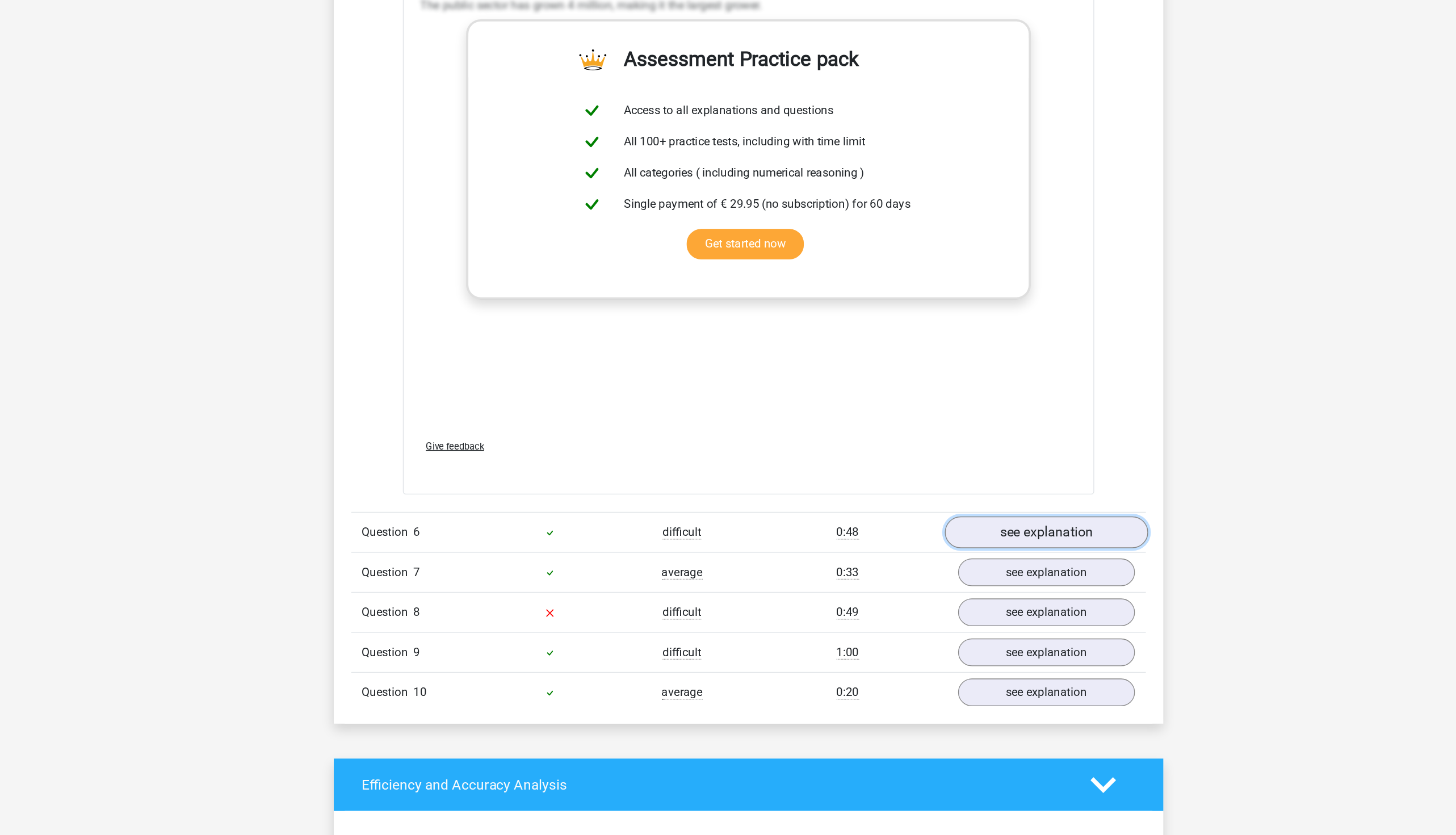
click at [906, 556] on link "see explanation" at bounding box center [960, 599] width 159 height 25
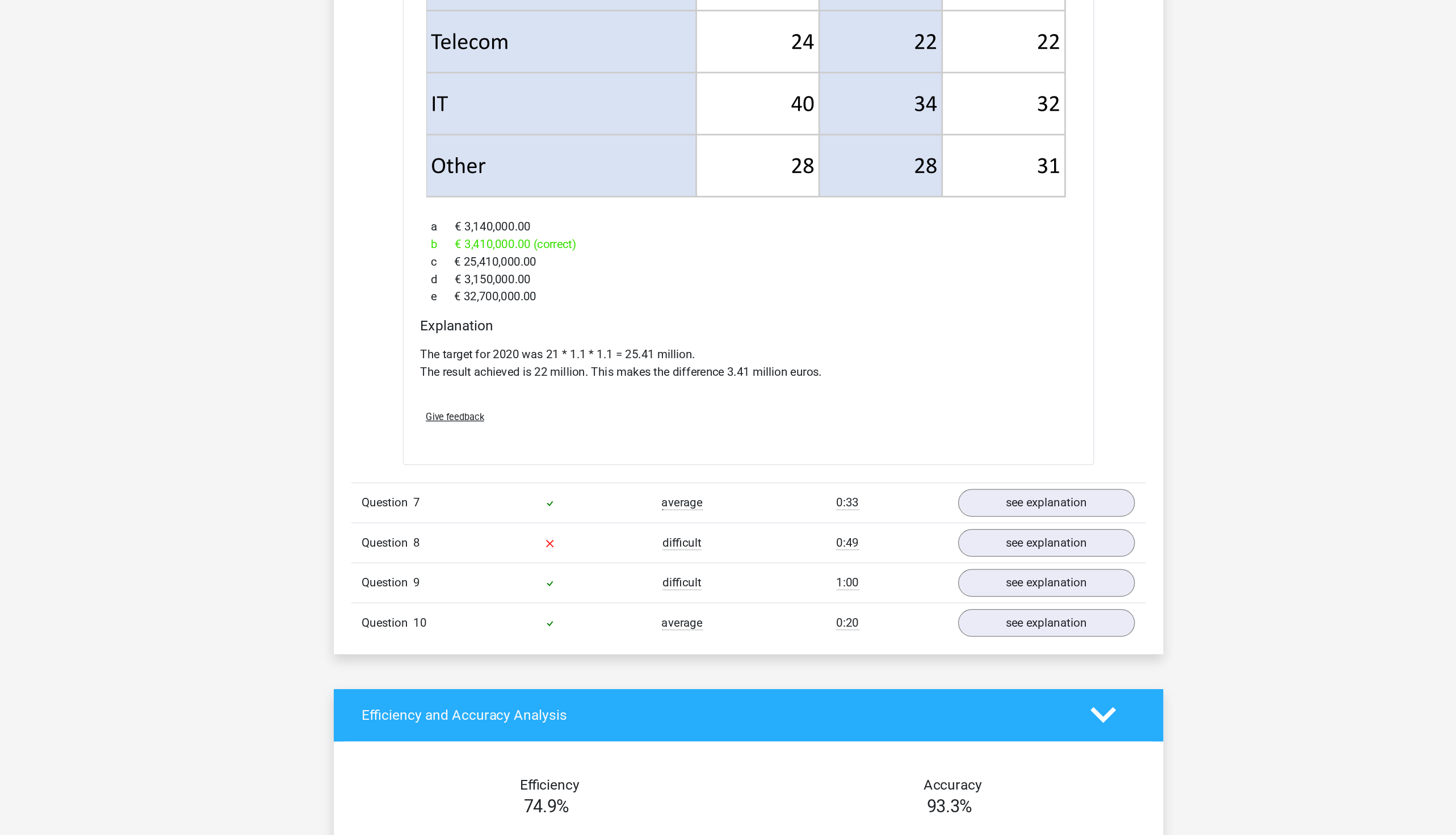
scroll to position [6515, 0]
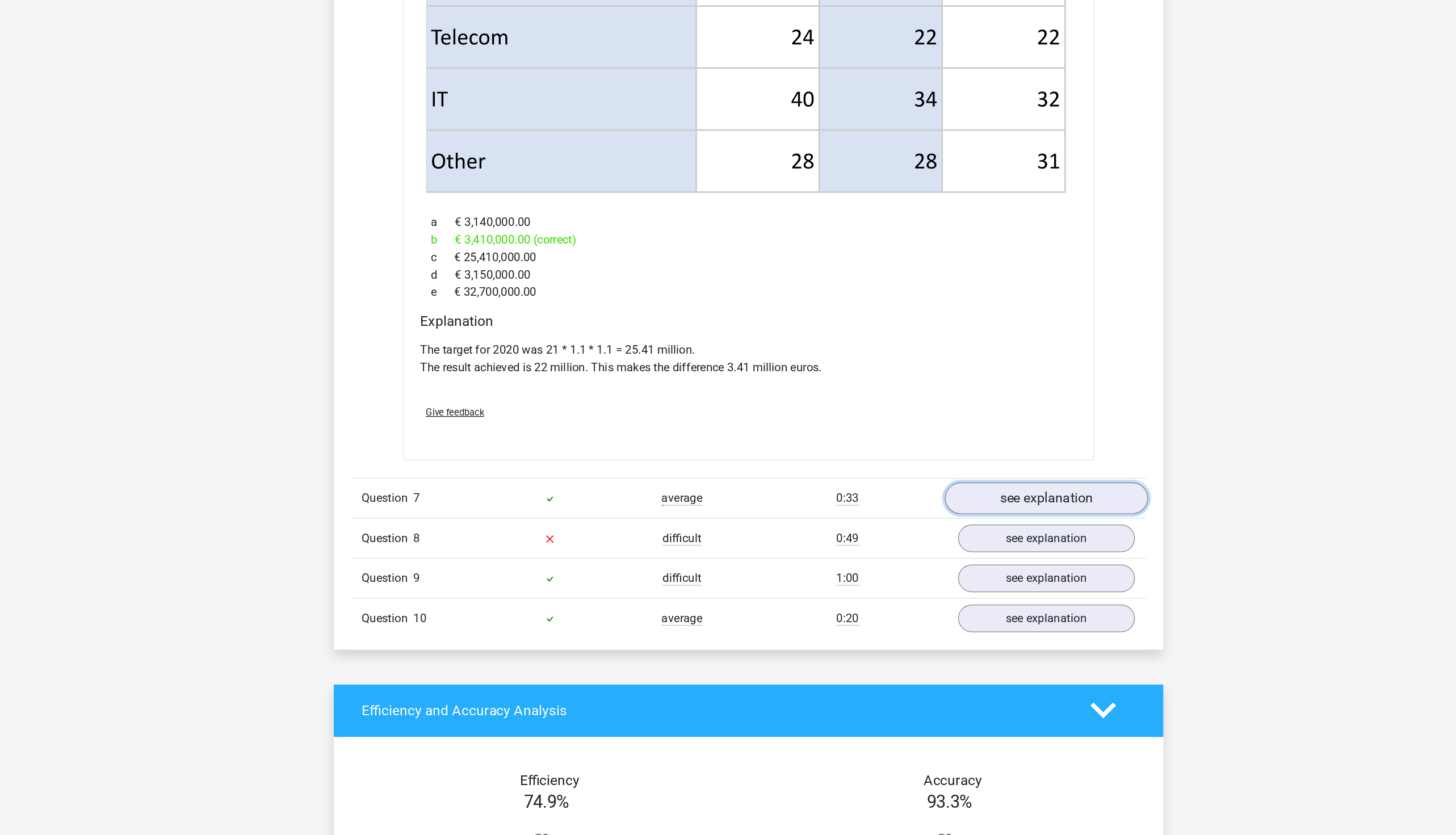
click at [904, 556] on link "see explanation" at bounding box center [960, 571] width 159 height 25
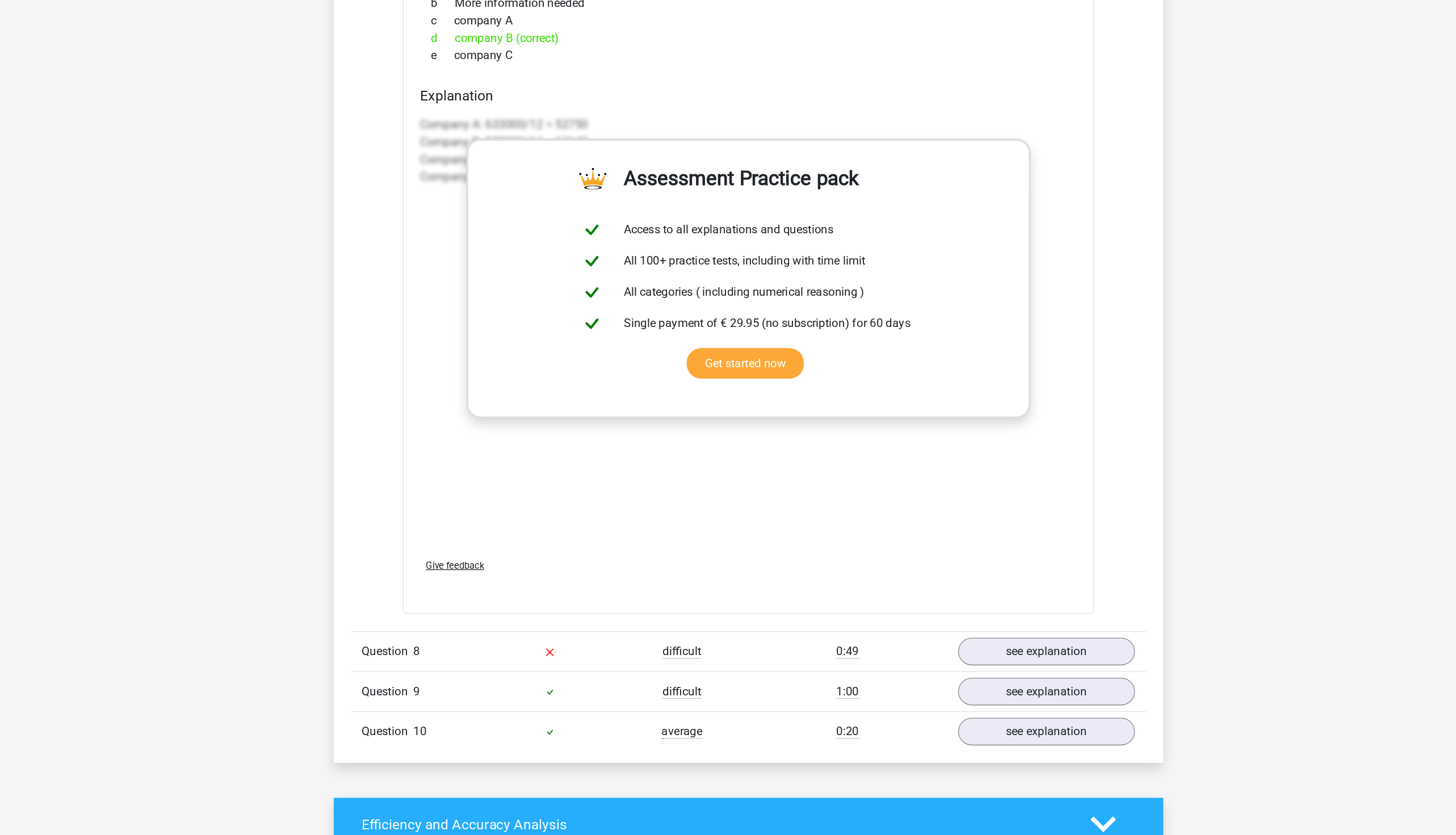
scroll to position [7262, 0]
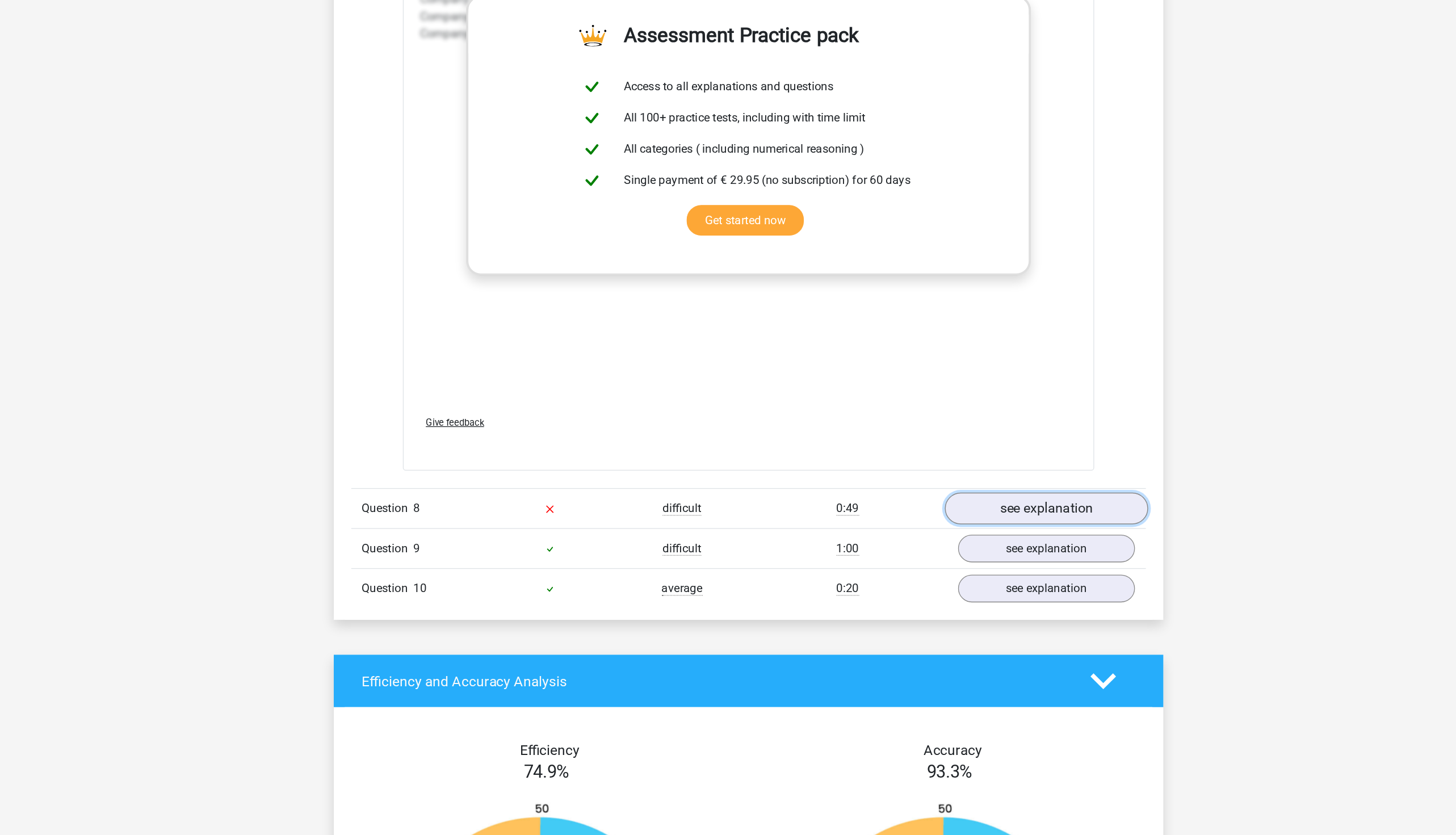
click at [914, 556] on link "see explanation" at bounding box center [960, 580] width 159 height 25
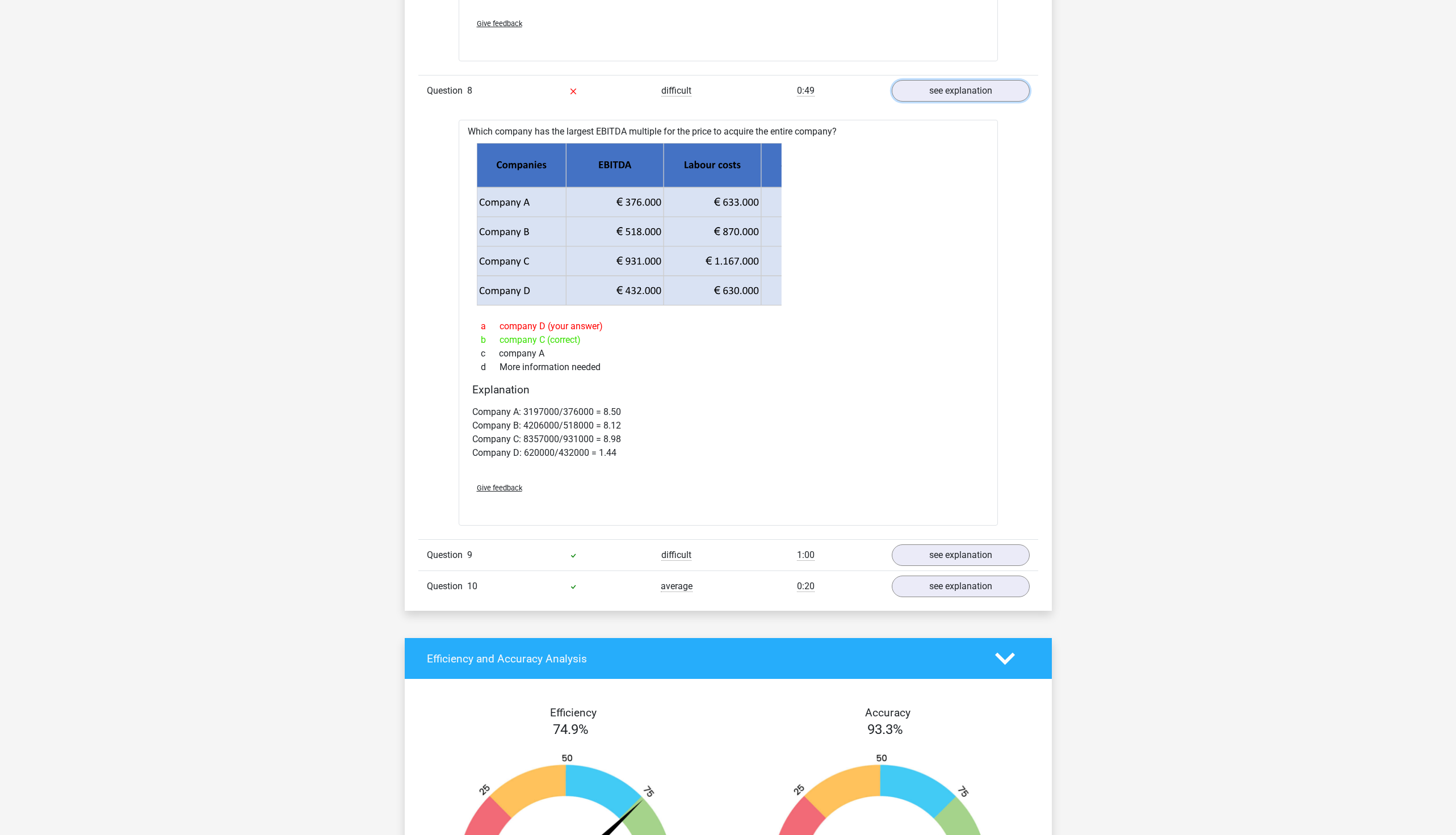
scroll to position [7734, 0]
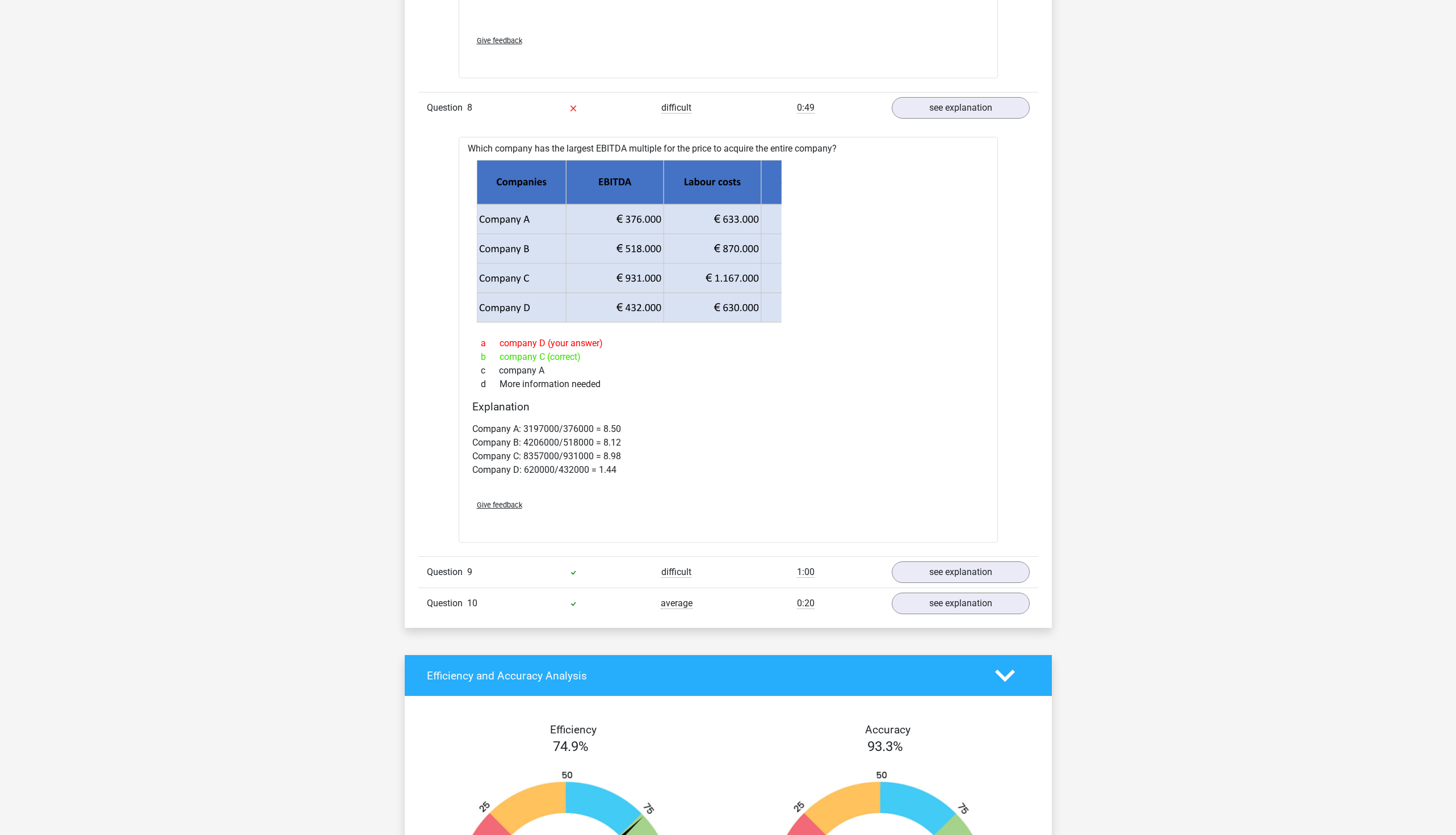
drag, startPoint x: 722, startPoint y: 194, endPoint x: 801, endPoint y: 240, distance: 91.4
click at [801, 240] on icon at bounding box center [728, 241] width 503 height 162
drag, startPoint x: 703, startPoint y: 197, endPoint x: 797, endPoint y: 238, distance: 102.6
click at [797, 238] on icon at bounding box center [728, 241] width 503 height 162
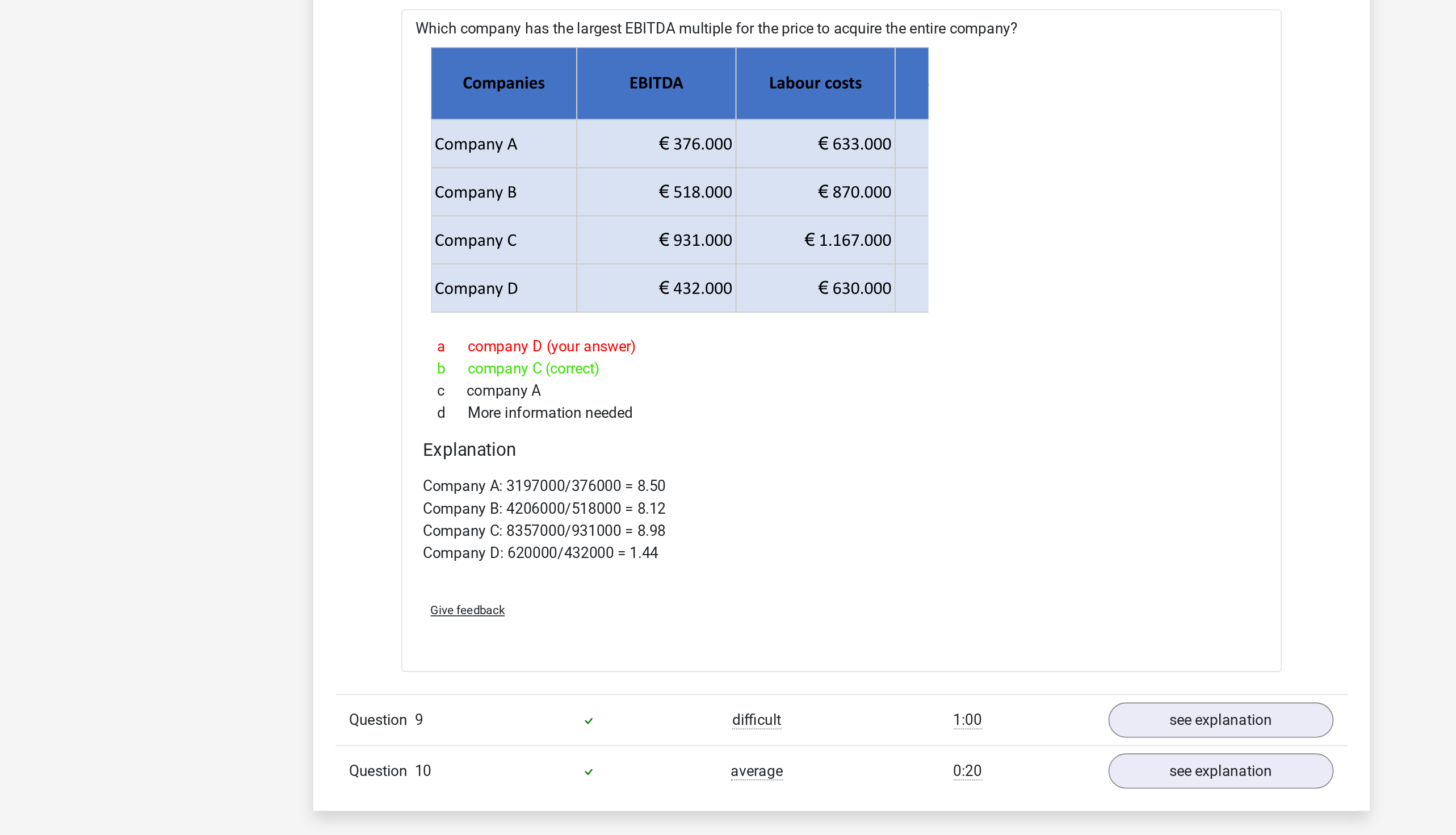
click at [549, 350] on div "b company C (correct)" at bounding box center [728, 357] width 512 height 13
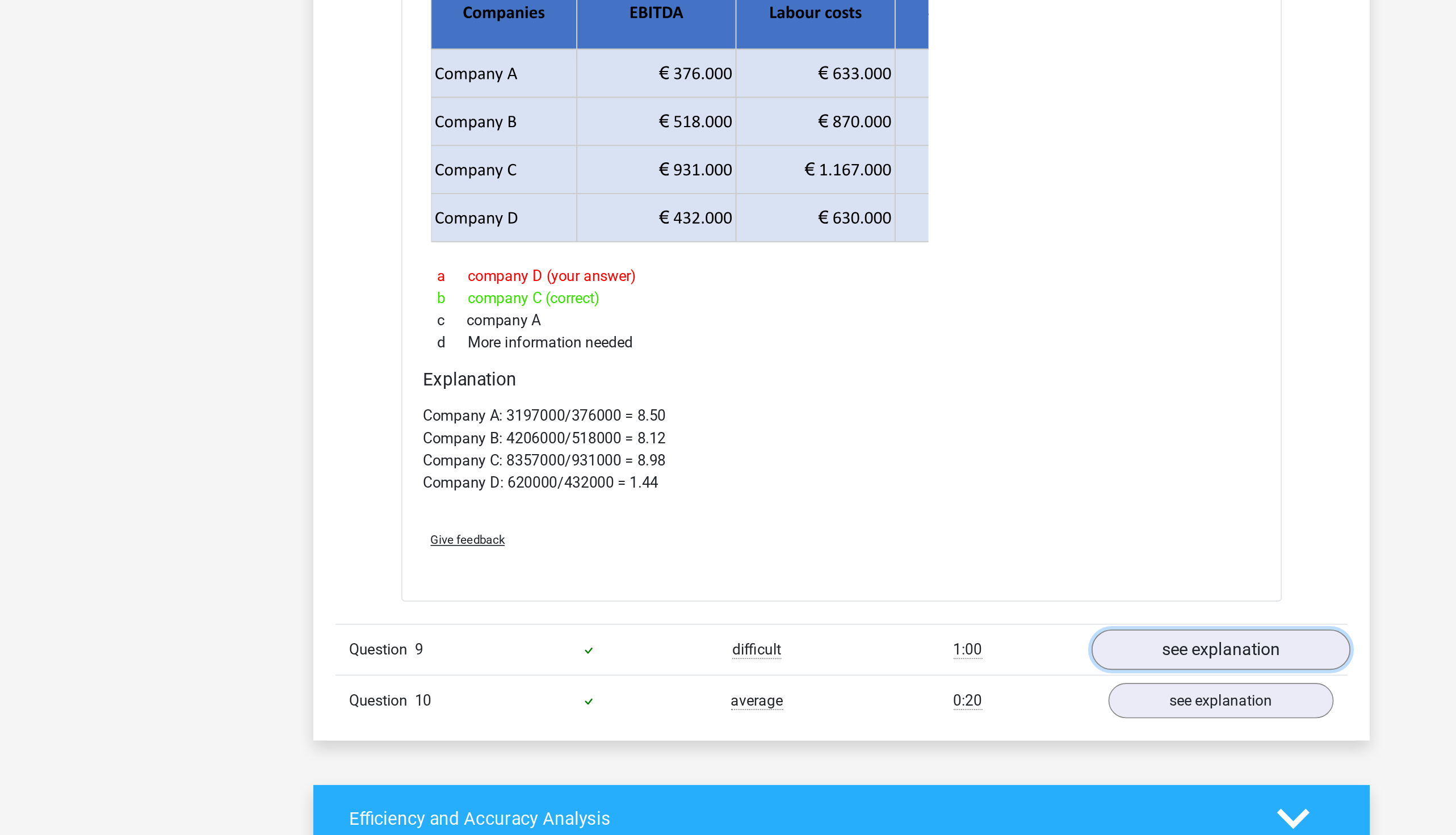
click at [970, 556] on link "see explanation" at bounding box center [960, 571] width 159 height 25
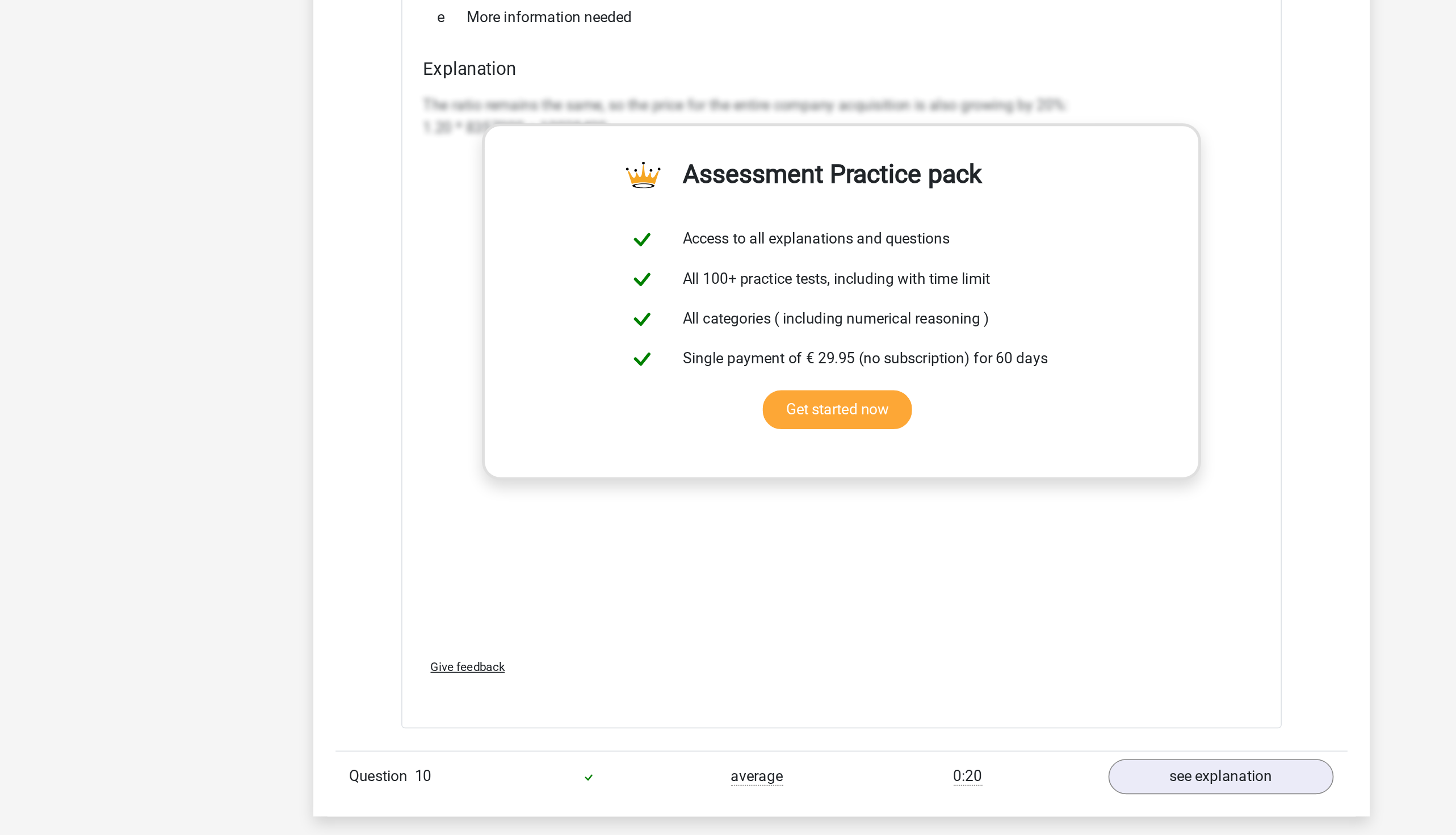
scroll to position [8492, 0]
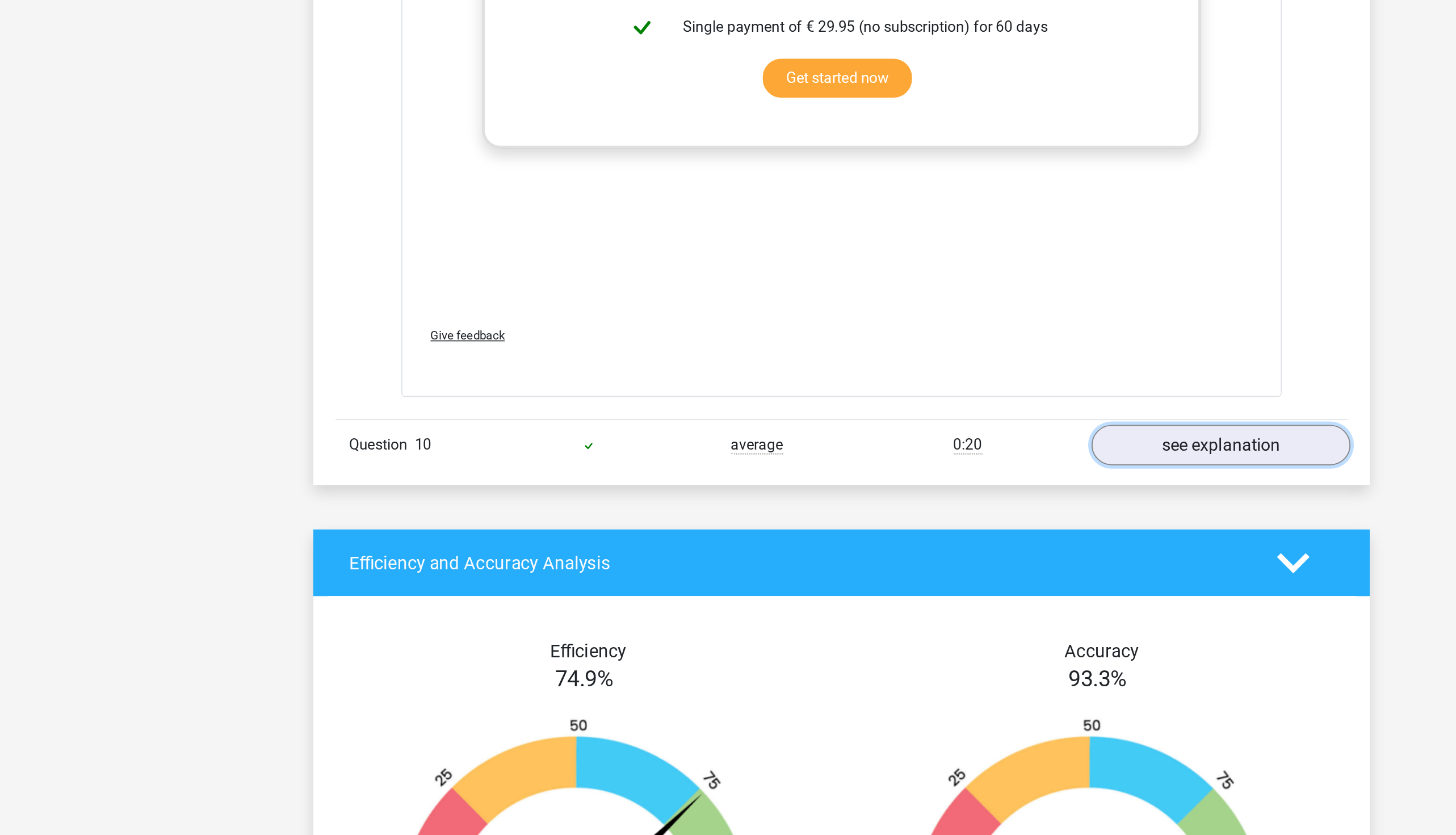
click at [932, 556] on link "see explanation" at bounding box center [960, 596] width 159 height 25
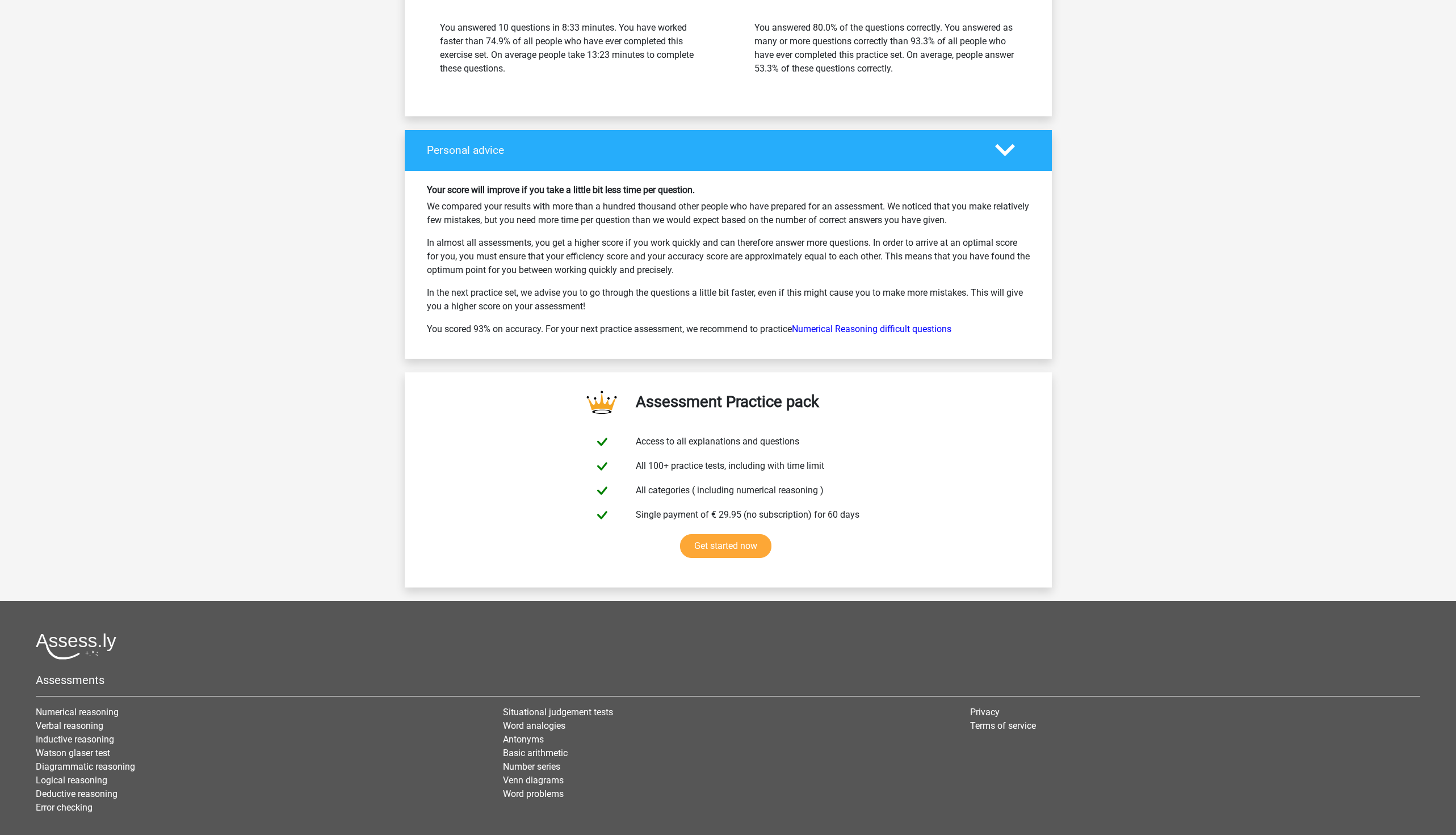
scroll to position [10067, 0]
